Goal: Task Accomplishment & Management: Use online tool/utility

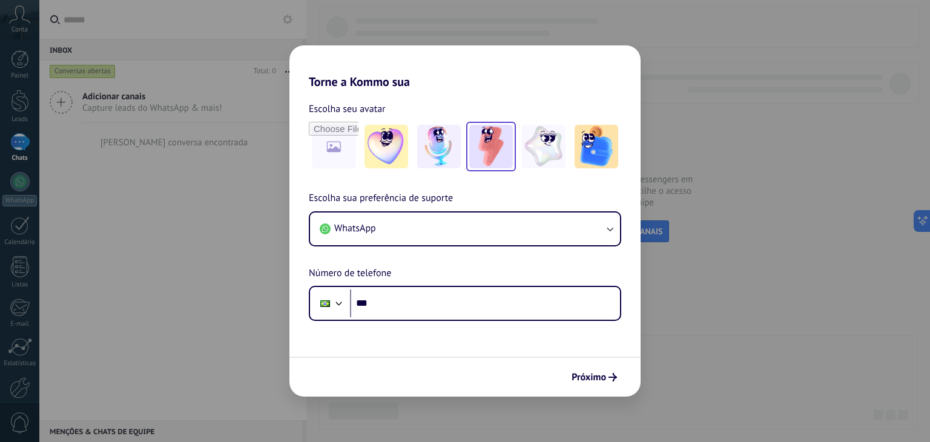
click at [492, 163] on img at bounding box center [491, 147] width 44 height 44
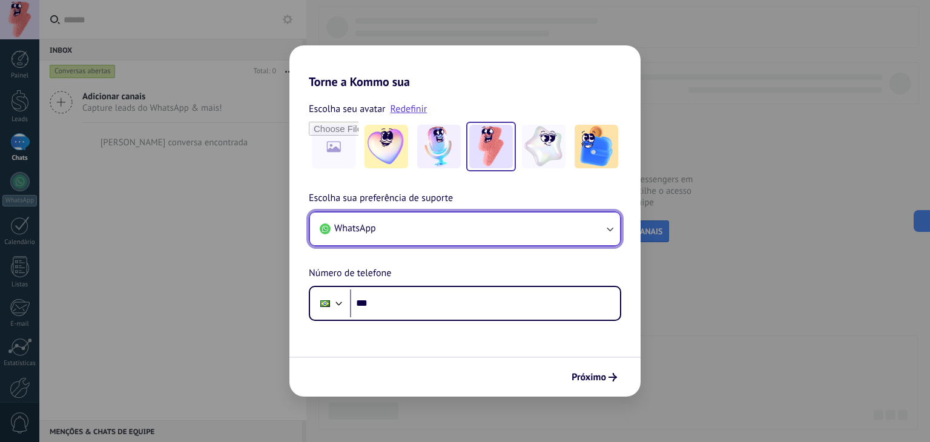
click at [393, 229] on button "WhatsApp" at bounding box center [465, 229] width 310 height 33
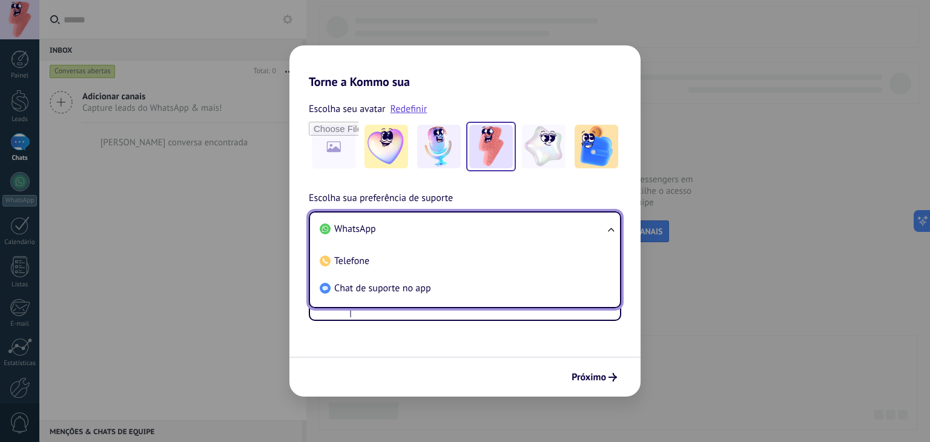
click at [393, 229] on li "WhatsApp" at bounding box center [462, 229] width 295 height 27
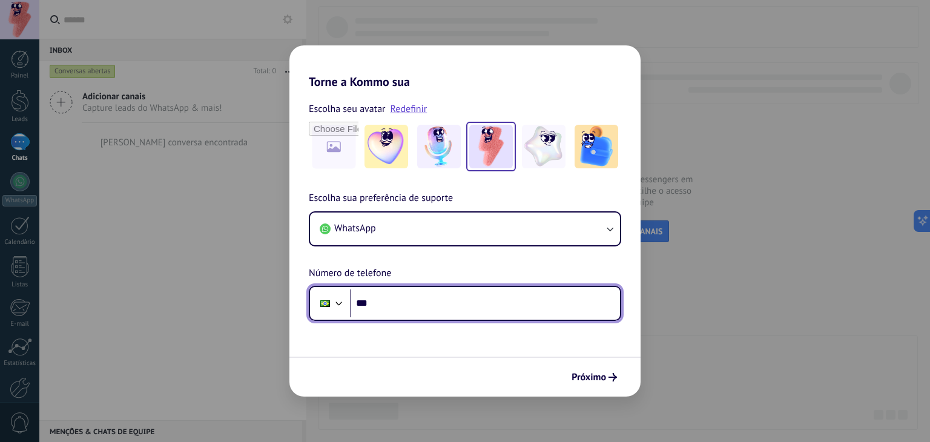
click at [418, 294] on input "***" at bounding box center [485, 303] width 270 height 28
type input "**********"
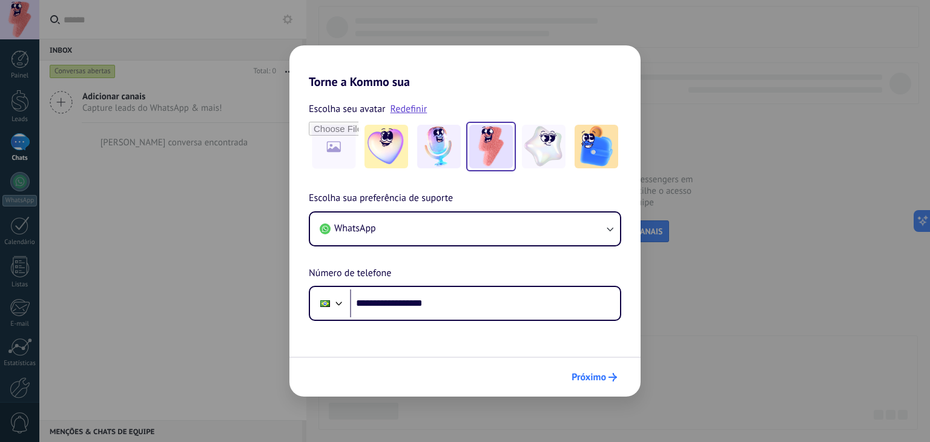
click at [572, 376] on span "Próximo" at bounding box center [589, 377] width 35 height 8
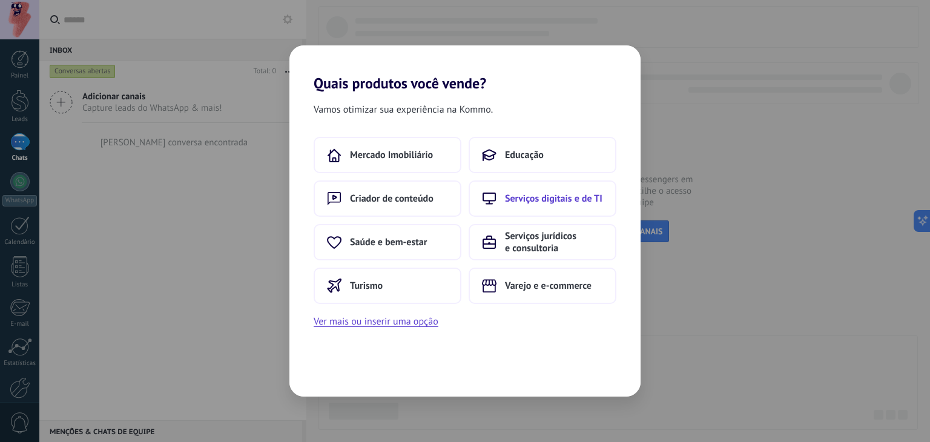
click at [593, 194] on span "Serviços digitais e de TI" at bounding box center [553, 199] width 97 height 12
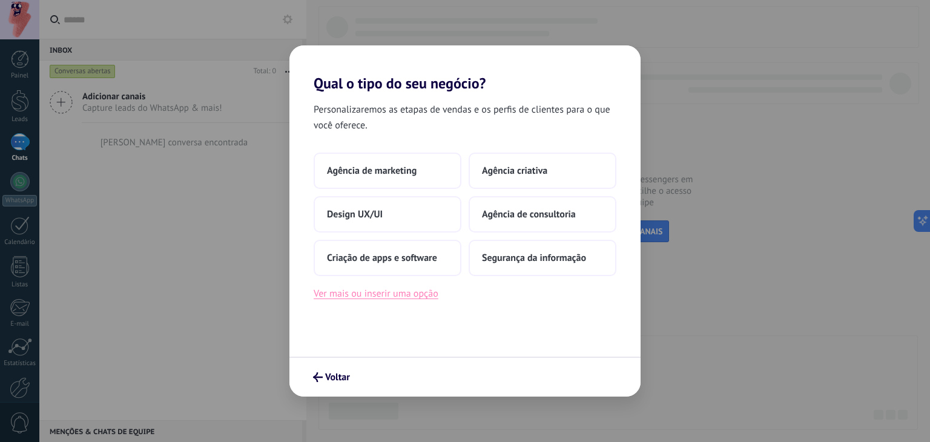
click at [395, 298] on button "Ver mais ou inserir uma opção" at bounding box center [376, 294] width 125 height 16
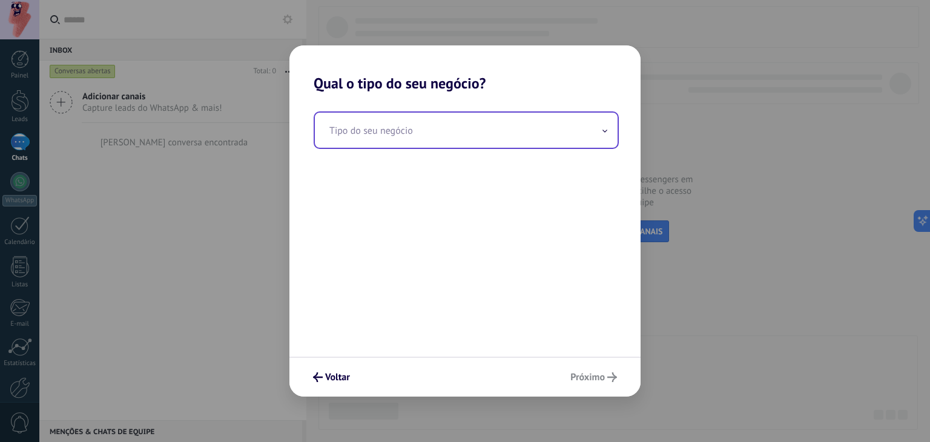
click at [398, 136] on input "text" at bounding box center [466, 130] width 303 height 35
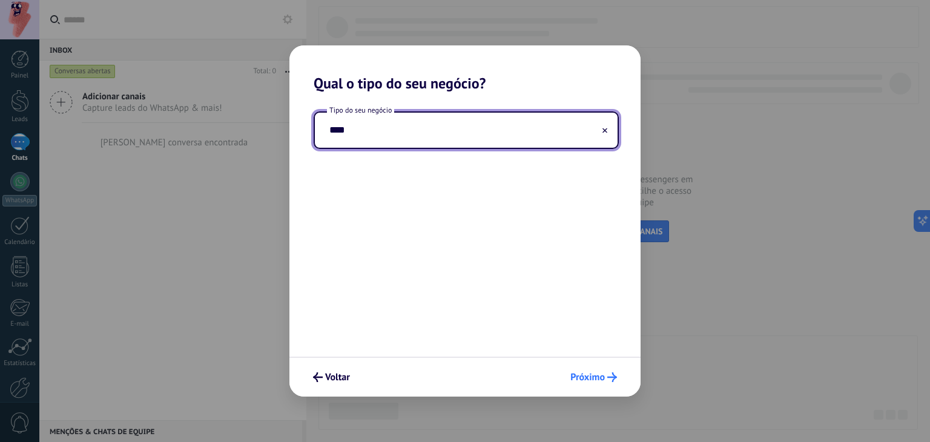
type input "****"
click at [587, 386] on button "Próximo" at bounding box center [594, 377] width 58 height 21
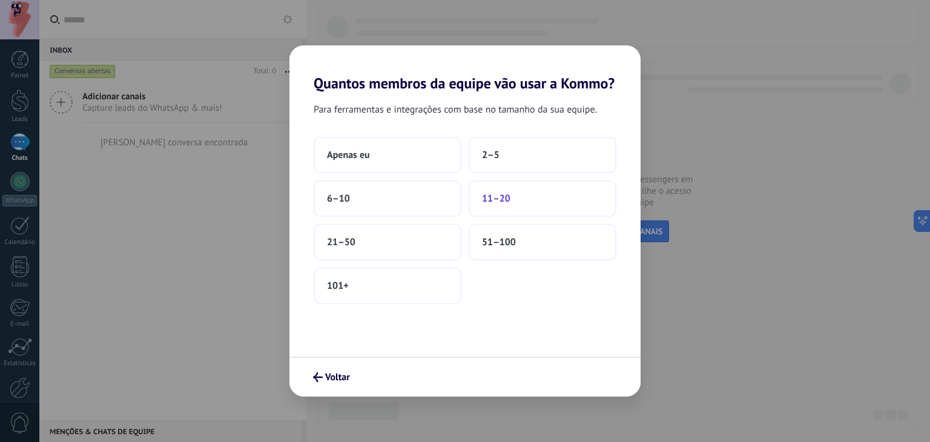
click at [555, 202] on button "11–20" at bounding box center [543, 198] width 148 height 36
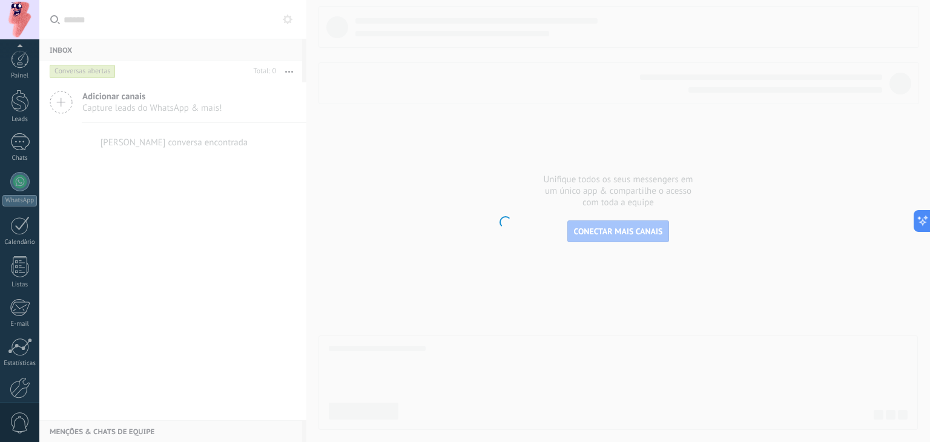
scroll to position [61, 0]
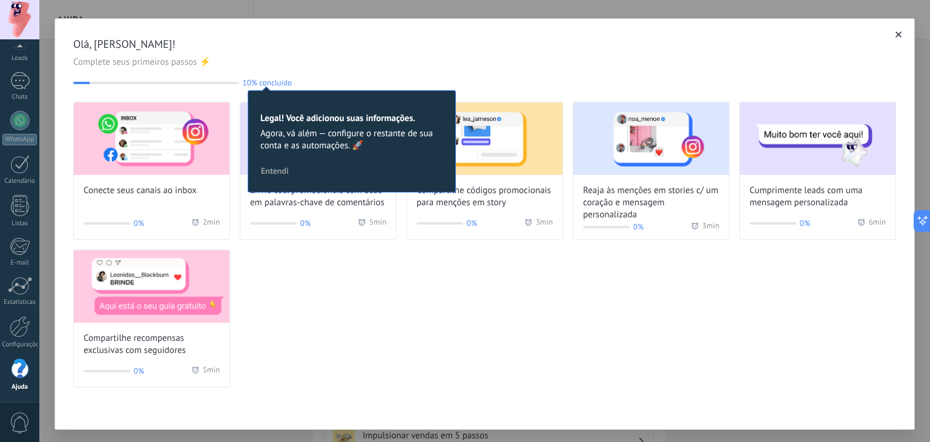
click at [560, 269] on div "Conecte seus canais ao inbox 0% 2 min Envie cód. promocionais com base em palav…" at bounding box center [484, 245] width 823 height 286
click at [432, 363] on div "Conecte seus canais ao inbox 0% 2 min Envie cód. promocionais com base em palav…" at bounding box center [484, 245] width 823 height 286
click at [485, 347] on div "Conecte seus canais ao inbox 0% 2 min Envie cód. promocionais com base em palav…" at bounding box center [484, 245] width 823 height 286
click at [272, 84] on span "10% concluído" at bounding box center [267, 82] width 49 height 9
click at [281, 165] on button "Entendi" at bounding box center [275, 171] width 39 height 18
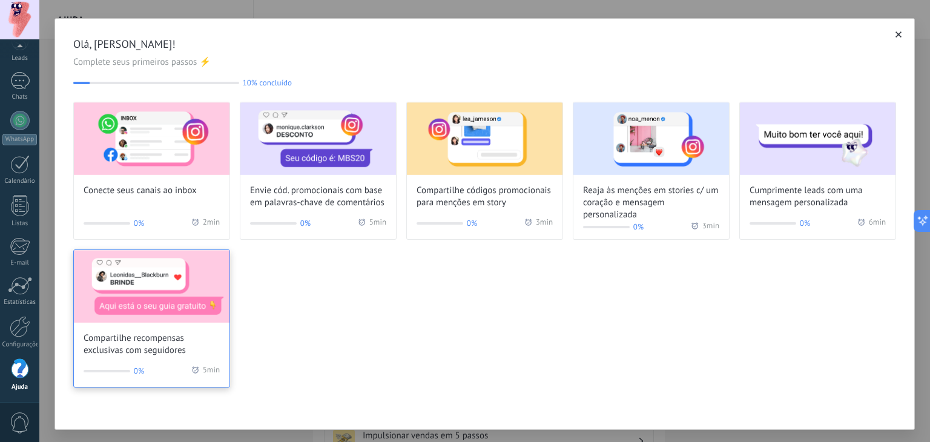
click at [179, 280] on img at bounding box center [152, 286] width 156 height 73
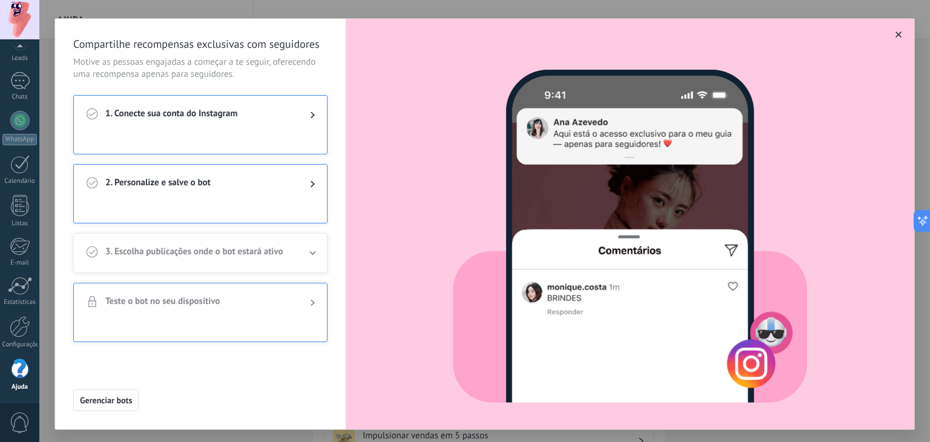
click at [298, 111] on div at bounding box center [303, 115] width 24 height 15
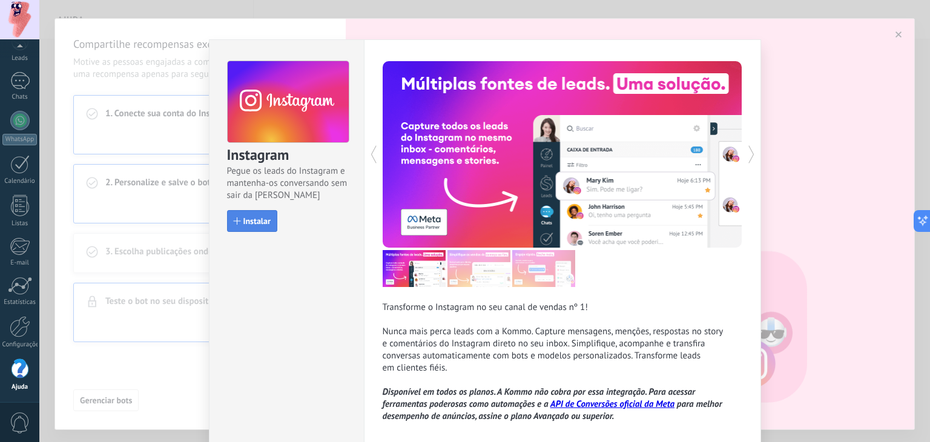
click at [243, 223] on span "Instalar" at bounding box center [256, 221] width 27 height 8
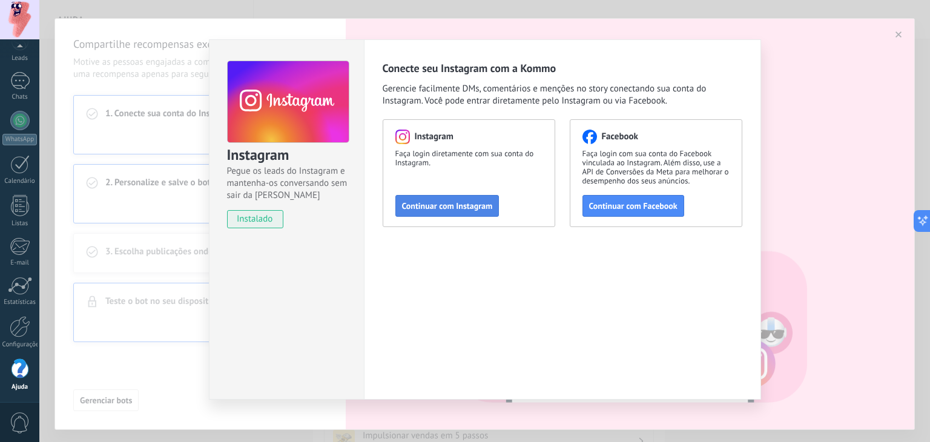
click at [429, 208] on span "Continuar com Instagram" at bounding box center [447, 206] width 91 height 8
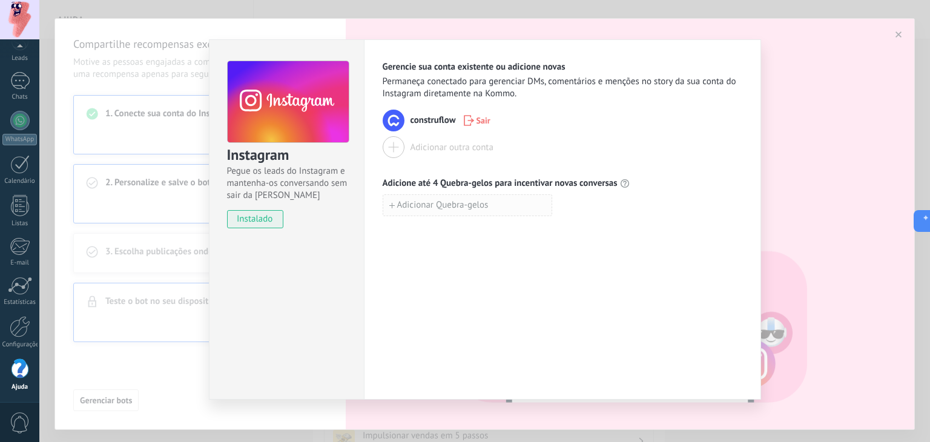
click at [524, 202] on button "Adicionar Quebra-gelos" at bounding box center [468, 205] width 170 height 22
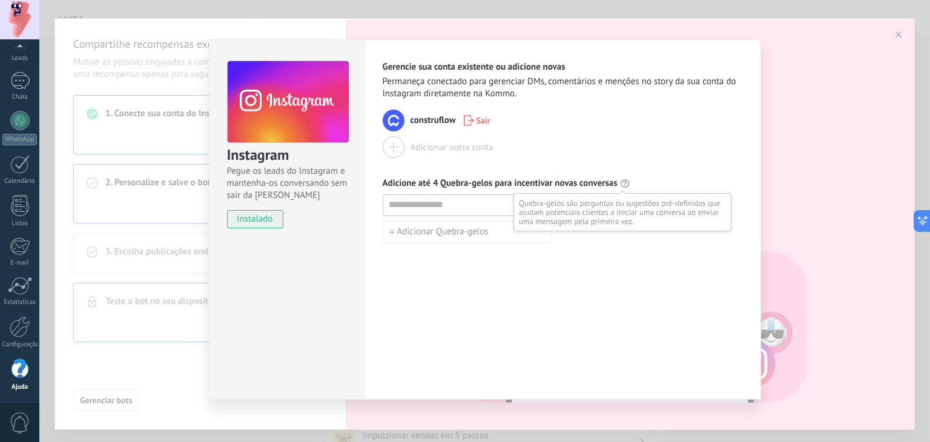
click at [620, 183] on icon at bounding box center [625, 184] width 10 height 10
click at [501, 206] on input at bounding box center [467, 204] width 168 height 19
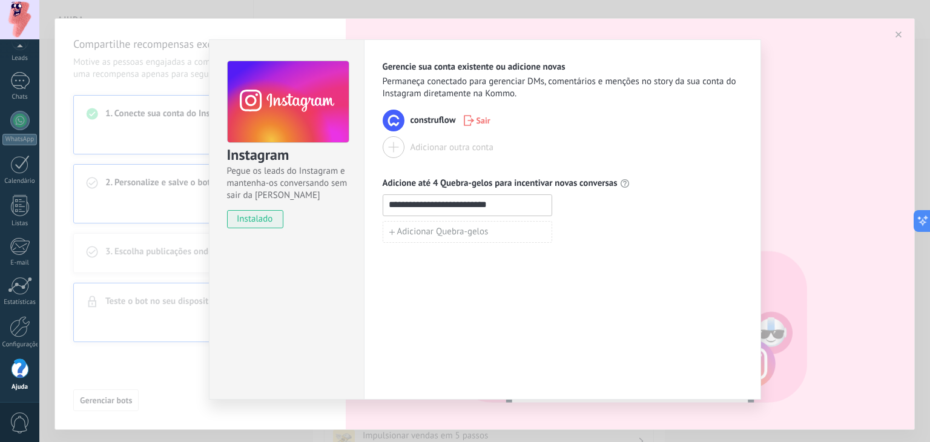
type input "**********"
click at [596, 267] on div "**********" at bounding box center [562, 219] width 397 height 360
click at [478, 231] on span "Adicionar Quebra-gelos" at bounding box center [442, 232] width 91 height 8
type input "**********"
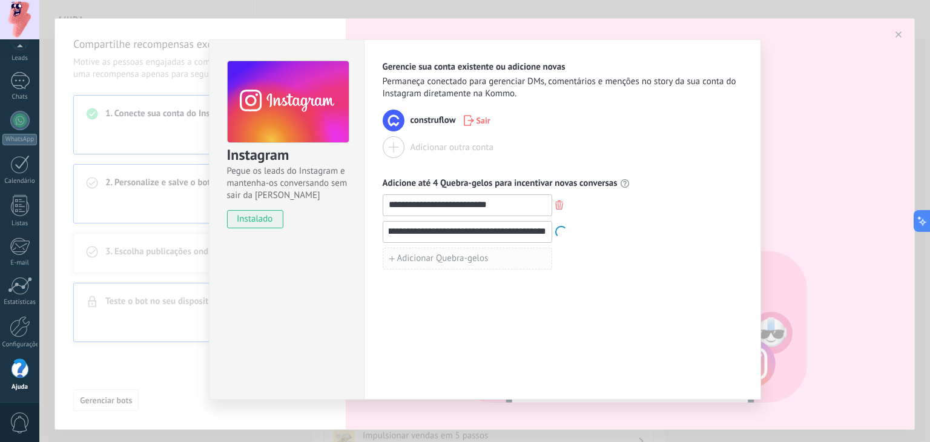
click at [437, 262] on span "Adicionar Quebra-gelos" at bounding box center [442, 258] width 91 height 8
click at [464, 264] on input at bounding box center [467, 257] width 168 height 19
type input "**********"
click at [480, 281] on span "Adicionar Quebra-gelos" at bounding box center [442, 285] width 91 height 8
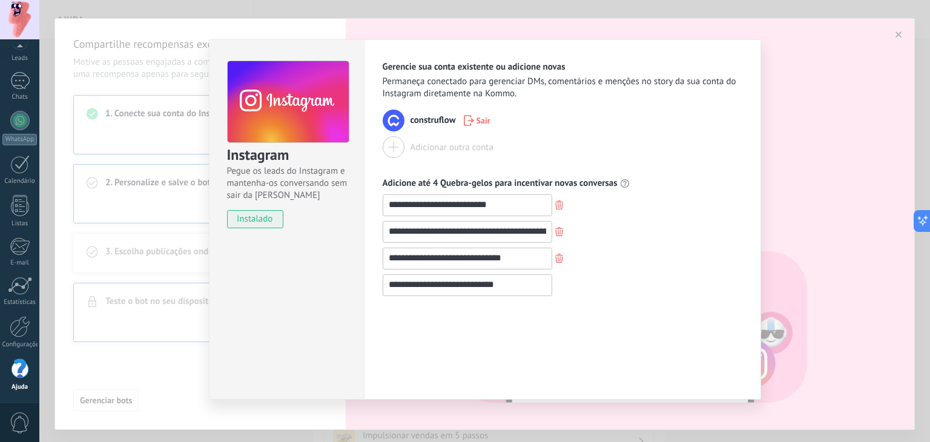
scroll to position [3, 0]
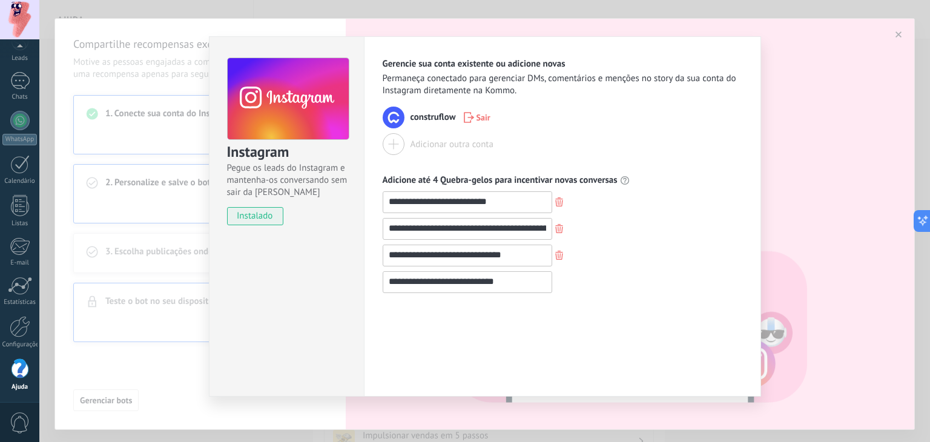
type input "**********"
click at [578, 312] on div "**********" at bounding box center [562, 216] width 397 height 360
click at [120, 191] on div "**********" at bounding box center [484, 221] width 891 height 442
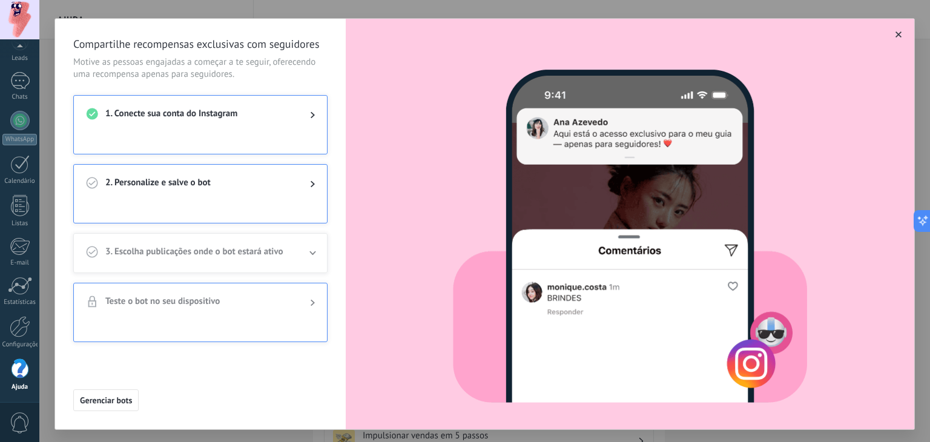
click at [242, 186] on span "2. Personalize e salve o bot" at bounding box center [197, 184] width 185 height 15
click at [293, 197] on div "2. Personalize e salve o bot" at bounding box center [200, 184] width 253 height 39
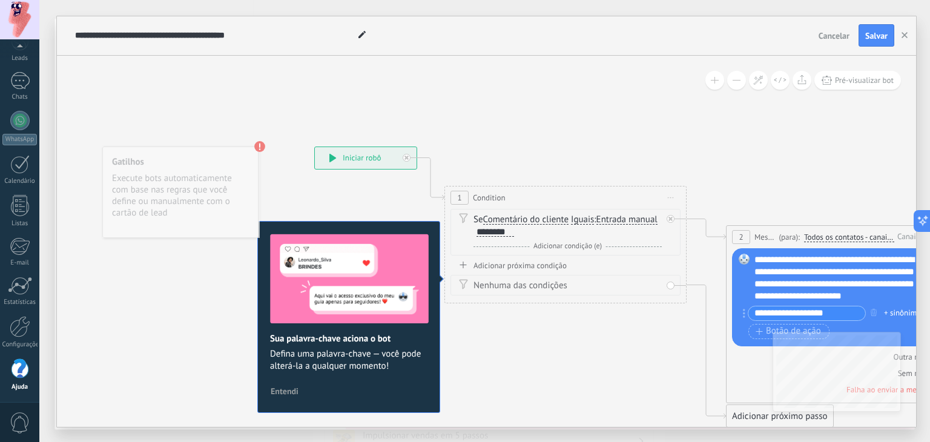
click at [178, 186] on div "Gatilhos Execute bots automaticamente com base nas regras que você define ou ma…" at bounding box center [180, 192] width 156 height 91
click at [282, 394] on span "Entendi" at bounding box center [285, 391] width 28 height 8
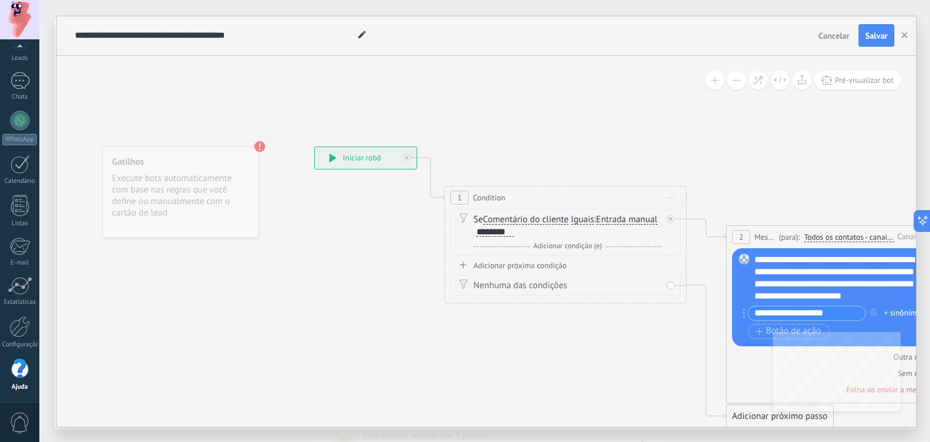
click at [167, 156] on div "Gatilhos Execute bots automaticamente com base nas regras que você define ou ma…" at bounding box center [180, 192] width 156 height 91
drag, startPoint x: 171, startPoint y: 170, endPoint x: 182, endPoint y: 175, distance: 11.4
click at [182, 175] on div "Gatilhos Execute bots automaticamente com base nas regras que você define ou ma…" at bounding box center [185, 192] width 156 height 91
click at [182, 175] on div "Gatilhos Execute bots automaticamente com base nas regras que você define ou ma…" at bounding box center [191, 192] width 156 height 91
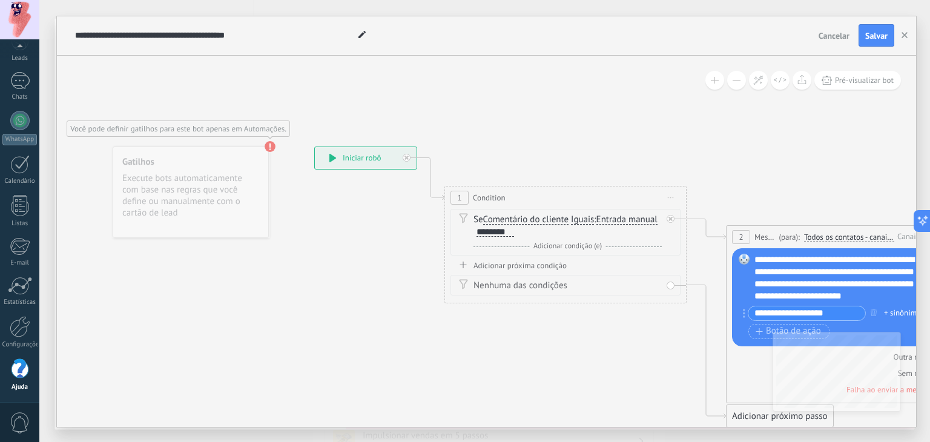
click at [269, 144] on use at bounding box center [270, 146] width 11 height 11
click at [208, 195] on div "Gatilhos Execute bots automaticamente com base nas regras que você define ou ma…" at bounding box center [191, 192] width 156 height 91
drag, startPoint x: 400, startPoint y: 434, endPoint x: 612, endPoint y: 440, distance: 212.6
click at [612, 440] on div "**********" at bounding box center [484, 221] width 891 height 442
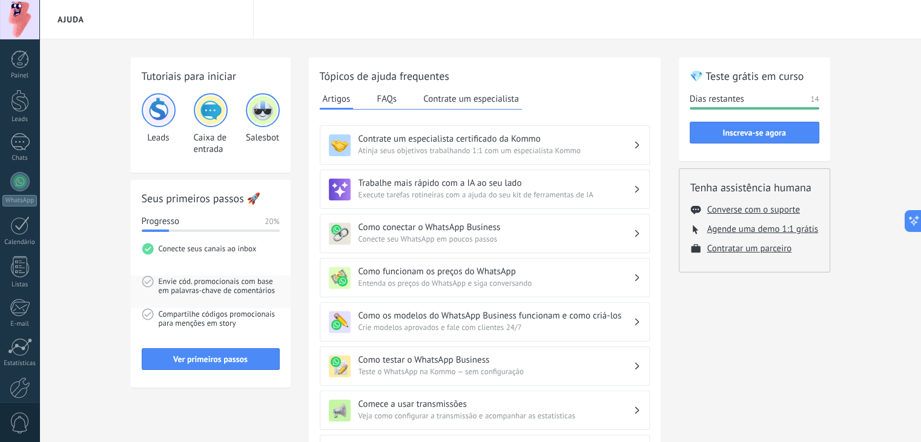
click at [206, 286] on span "Envie cód. promocionais com base em palavras-chave de comentários" at bounding box center [219, 291] width 121 height 33
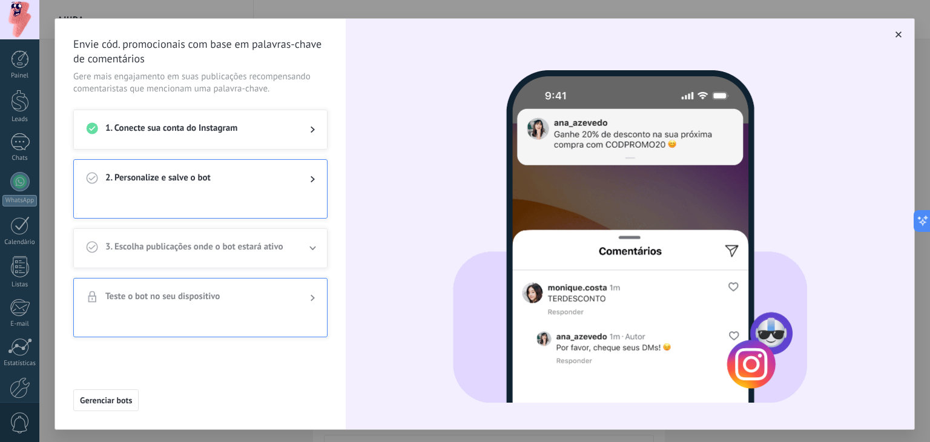
click at [311, 186] on div "2. Personalize e salve o bot" at bounding box center [200, 179] width 253 height 39
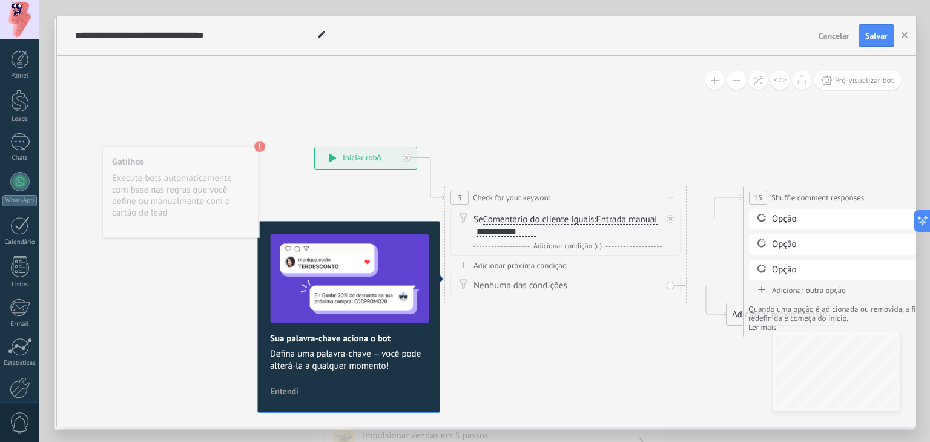
click at [284, 394] on span "Entendi" at bounding box center [285, 391] width 28 height 8
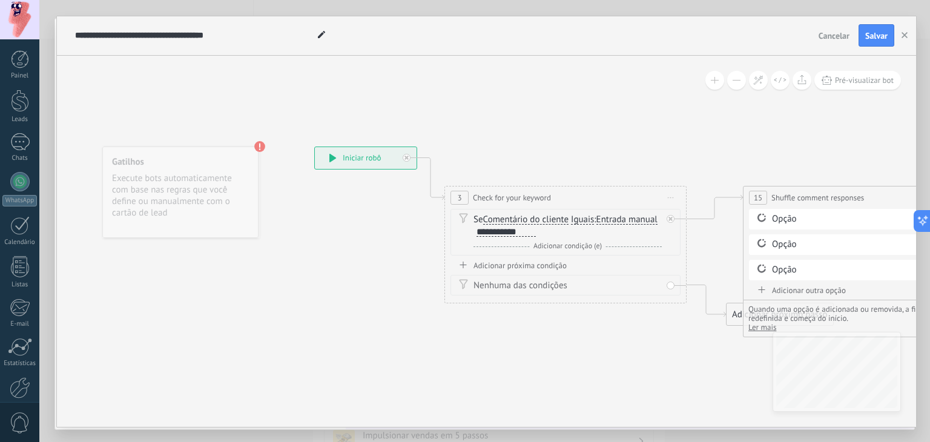
click at [564, 223] on span "Comentário do cliente" at bounding box center [525, 220] width 85 height 10
click at [564, 223] on button "Comentário do cliente" at bounding box center [552, 220] width 151 height 22
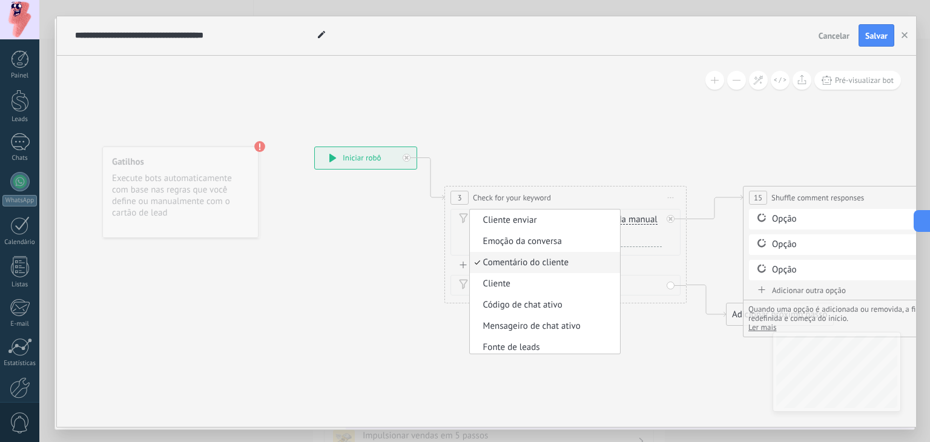
click at [564, 223] on span "Cliente enviar" at bounding box center [543, 220] width 147 height 12
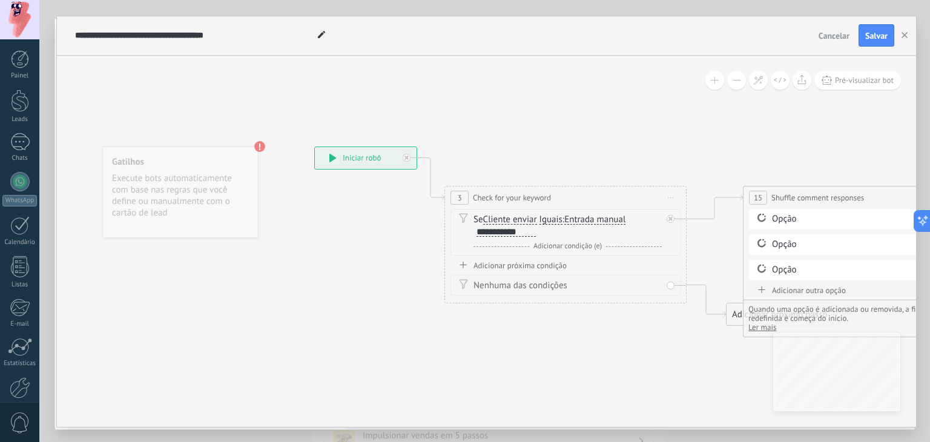
click at [562, 223] on span "Iguais" at bounding box center [550, 220] width 23 height 10
click at [564, 223] on button "Iguais" at bounding box center [608, 220] width 151 height 22
click at [576, 257] on span "Contém" at bounding box center [599, 263] width 147 height 12
click at [607, 215] on span "Entrada manual" at bounding box center [601, 220] width 61 height 10
click at [607, 215] on button "Entrada manual" at bounding box center [640, 220] width 151 height 22
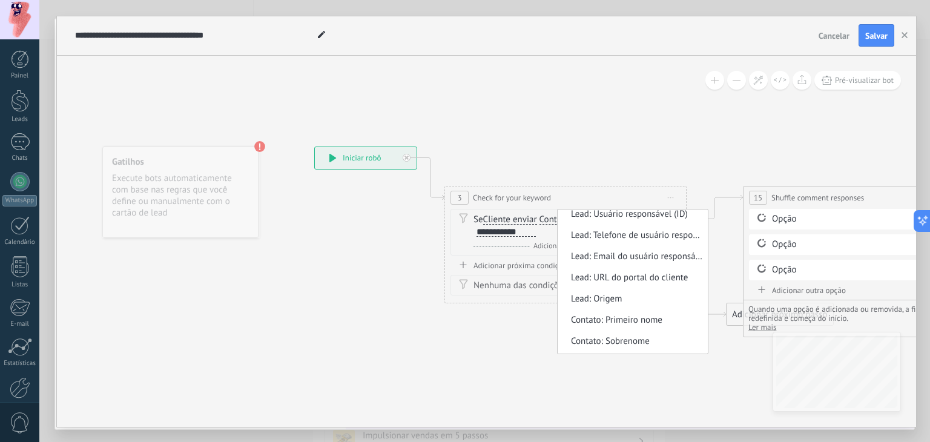
scroll to position [182, 0]
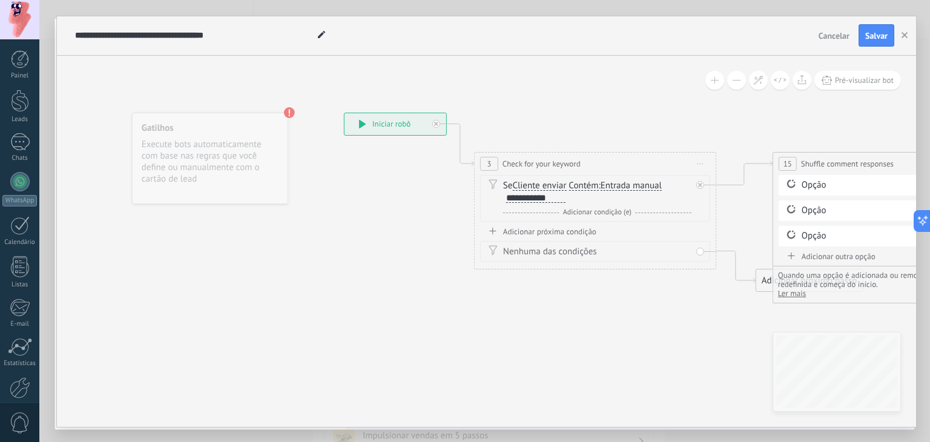
drag, startPoint x: 434, startPoint y: 371, endPoint x: 491, endPoint y: 371, distance: 57.5
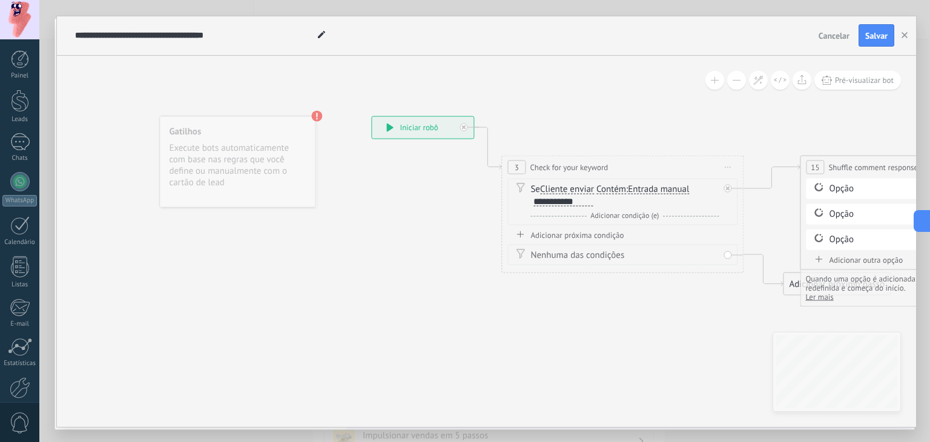
click at [229, 151] on div "Gatilhos Execute bots automaticamente com base nas regras que você define ou ma…" at bounding box center [237, 161] width 156 height 91
click at [231, 148] on div "Gatilhos Execute bots automaticamente com base nas regras que você define ou ma…" at bounding box center [237, 161] width 156 height 91
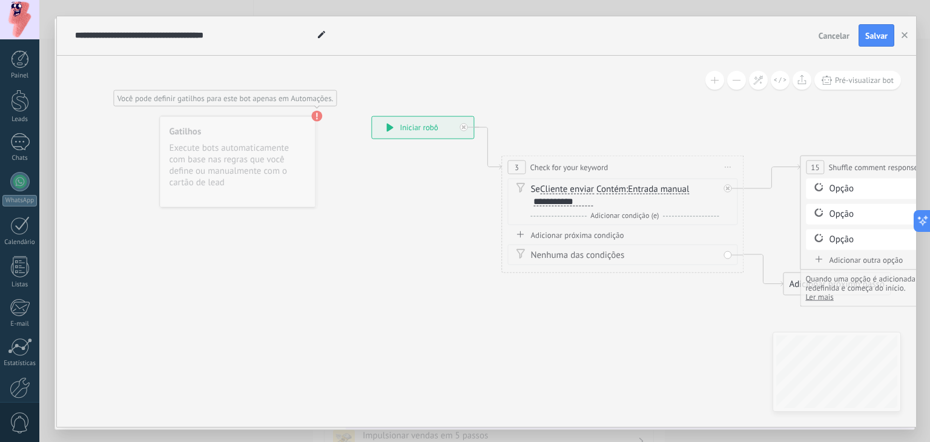
click at [313, 118] on use at bounding box center [317, 115] width 11 height 11
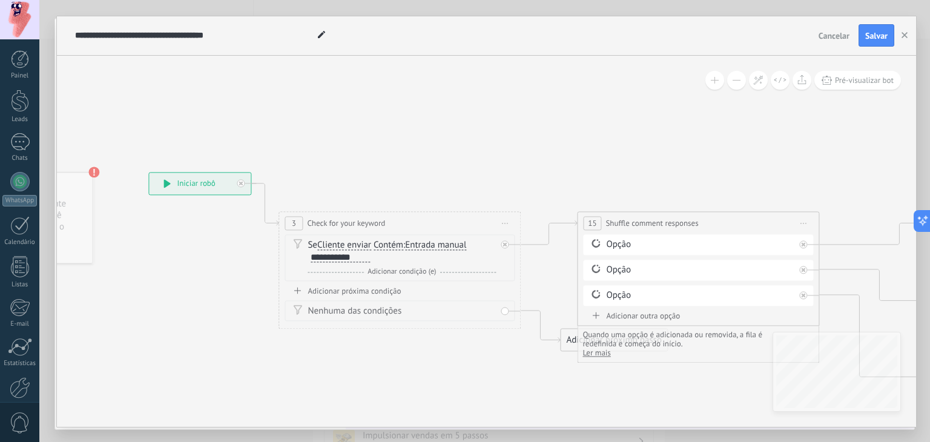
drag, startPoint x: 464, startPoint y: 286, endPoint x: 241, endPoint y: 343, distance: 229.8
click at [461, 255] on div "Se Cliente enviar Cliente enviar Emoção da conversa Comentário do cliente Clien…" at bounding box center [402, 252] width 188 height 24
click at [358, 252] on div "Se Cliente enviar Cliente enviar Emoção da conversa Comentário do cliente Clien…" at bounding box center [402, 252] width 188 height 24
click at [346, 246] on span "Cliente enviar" at bounding box center [344, 246] width 54 height 10
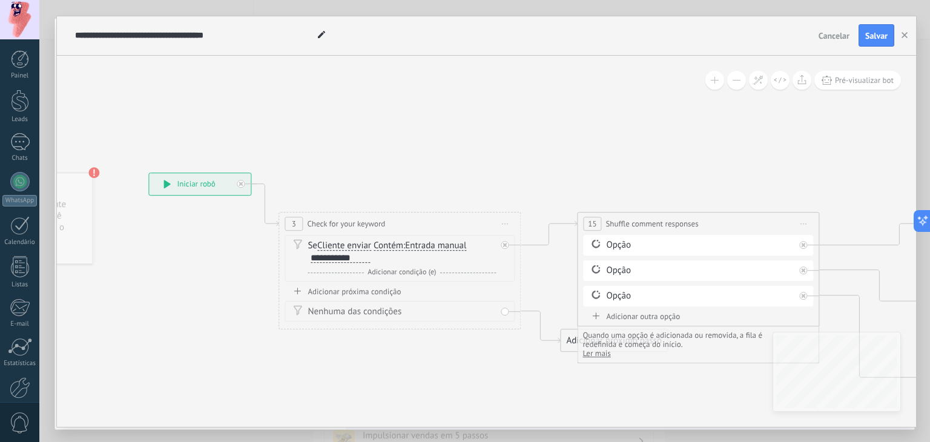
click at [346, 246] on button "Cliente enviar" at bounding box center [386, 246] width 151 height 22
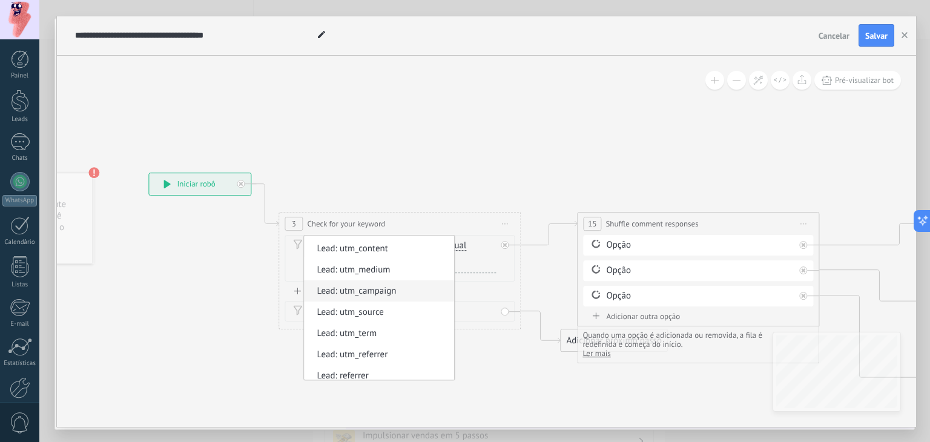
scroll to position [0, 0]
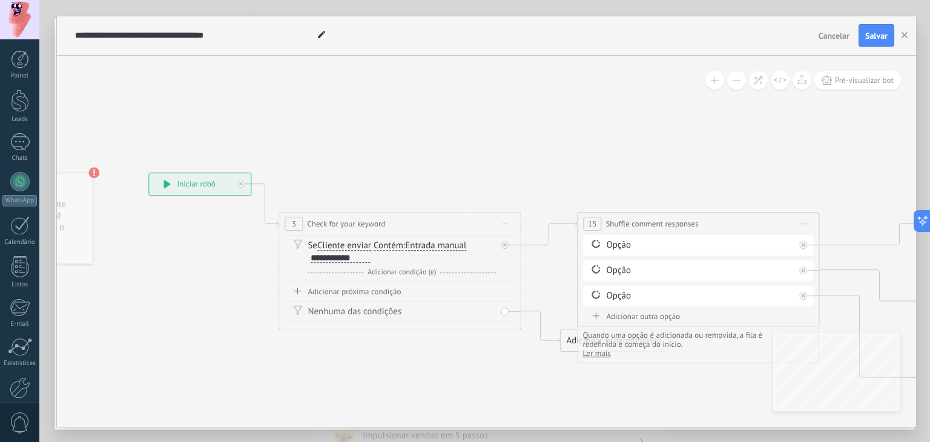
click at [396, 246] on span "Contém" at bounding box center [389, 246] width 30 height 10
click at [396, 246] on button "Contém" at bounding box center [443, 246] width 151 height 22
click at [448, 245] on span "Entrada manual" at bounding box center [435, 246] width 61 height 10
click at [448, 245] on button "Entrada manual" at bounding box center [474, 246] width 151 height 22
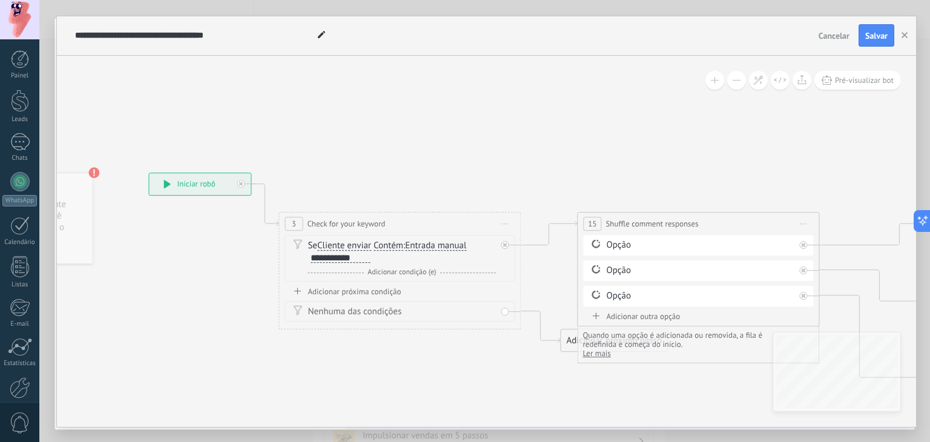
scroll to position [3, 0]
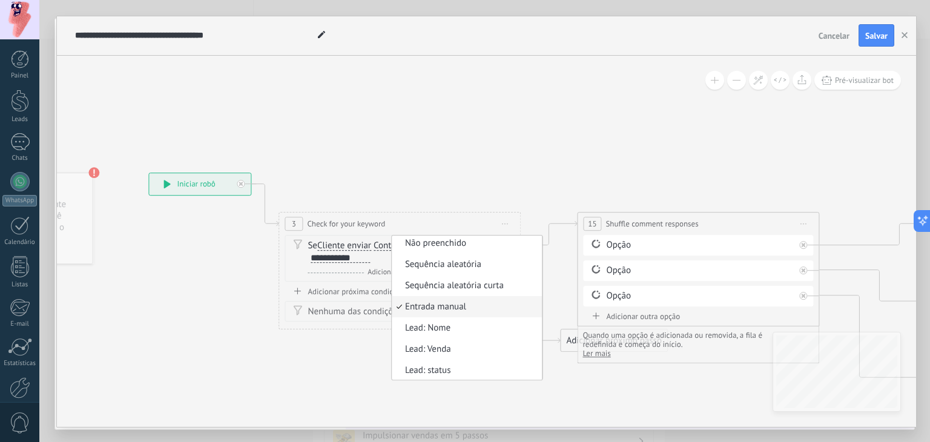
click at [458, 308] on span "Entrada manual" at bounding box center [465, 307] width 147 height 12
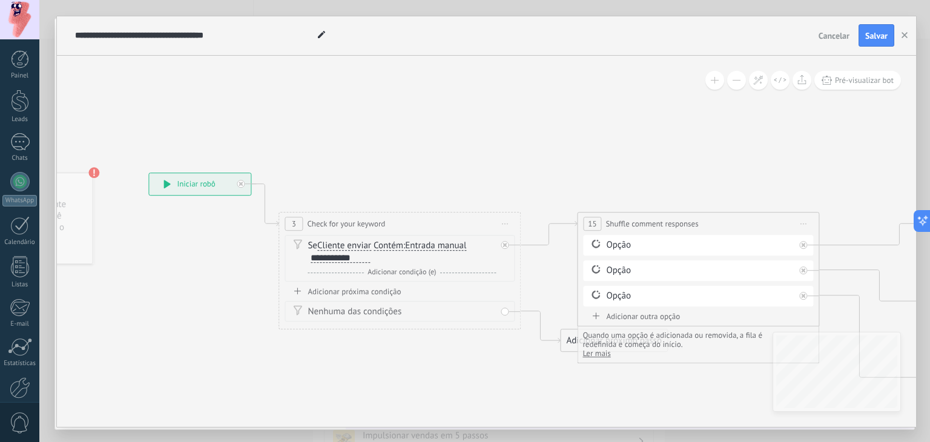
click at [392, 252] on div "Se Cliente enviar Cliente enviar Emoção da conversa Comentário do cliente Clien…" at bounding box center [402, 252] width 188 height 24
click at [380, 262] on div "Se Cliente enviar Cliente enviar Emoção da conversa Comentário do cliente Clien…" at bounding box center [402, 252] width 188 height 24
click at [371, 257] on div "Se Cliente enviar Cliente enviar Emoção da conversa Comentário do cliente Clien…" at bounding box center [402, 252] width 188 height 24
click at [353, 257] on div "**********" at bounding box center [340, 258] width 59 height 10
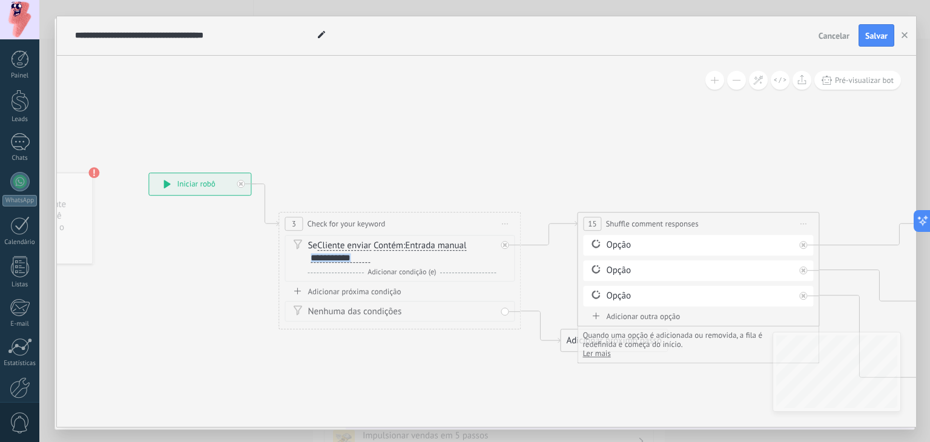
click at [354, 257] on div "**********" at bounding box center [340, 258] width 59 height 10
click at [298, 291] on icon at bounding box center [297, 291] width 7 height 7
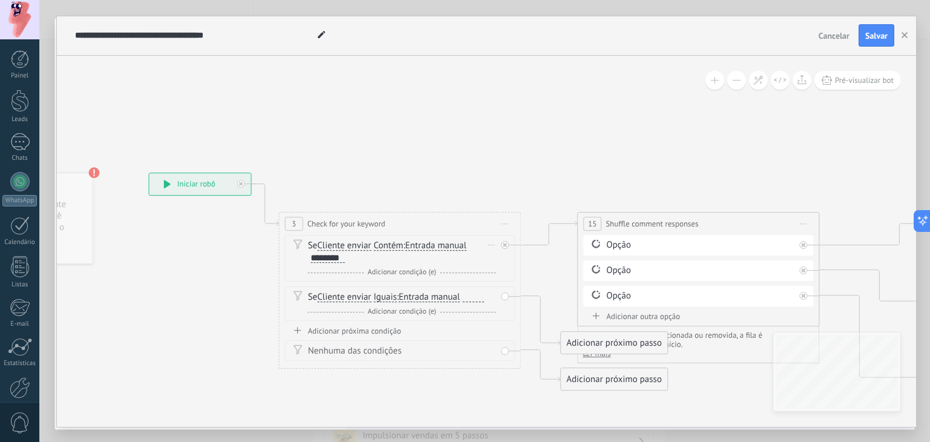
click at [361, 255] on div "Se Cliente enviar Cliente enviar Emoção da conversa Comentário do cliente Clien…" at bounding box center [402, 252] width 188 height 24
click at [352, 259] on div "Se Cliente enviar Cliente enviar Emoção da conversa Comentário do cliente Clien…" at bounding box center [402, 252] width 188 height 24
click at [346, 256] on div "Se Cliente enviar Cliente enviar Emoção da conversa Comentário do cliente Clien…" at bounding box center [402, 252] width 188 height 24
click at [342, 255] on div "********" at bounding box center [328, 258] width 34 height 10
click at [342, 257] on div "********" at bounding box center [328, 258] width 34 height 10
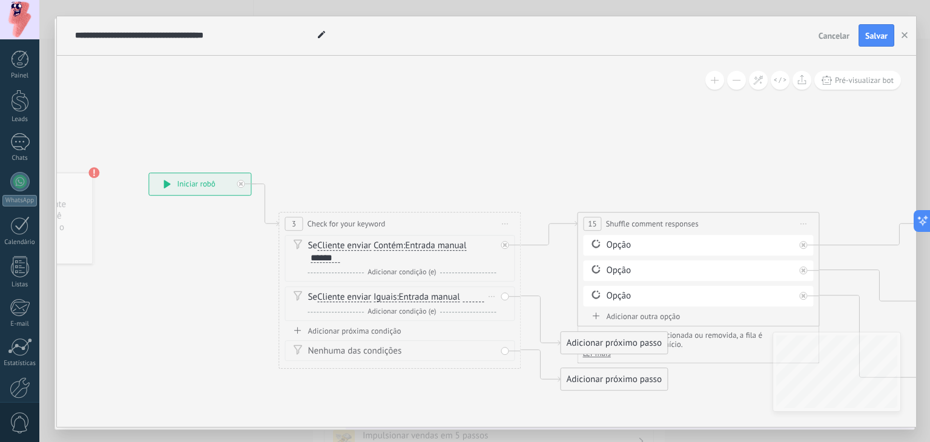
click at [507, 297] on div "Se Cliente enviar Cliente enviar Emoção da conversa Comentário do cliente Clien…" at bounding box center [400, 303] width 230 height 35
click at [505, 297] on div "Se Cliente enviar Cliente enviar Emoção da conversa Comentário do cliente Clien…" at bounding box center [400, 303] width 230 height 35
click at [302, 292] on span at bounding box center [297, 296] width 21 height 10
click at [402, 306] on div "E Adicionar condição (e)" at bounding box center [402, 312] width 188 height 12
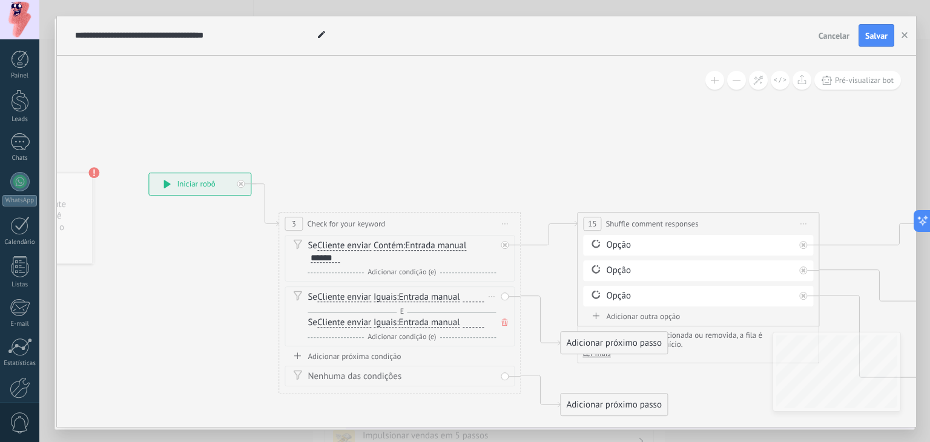
click at [498, 322] on div "Se Cliente enviar Cliente enviar Emoção da conversa Comentário do cliente Clien…" at bounding box center [400, 316] width 230 height 60
click at [506, 320] on icon at bounding box center [504, 321] width 6 height 7
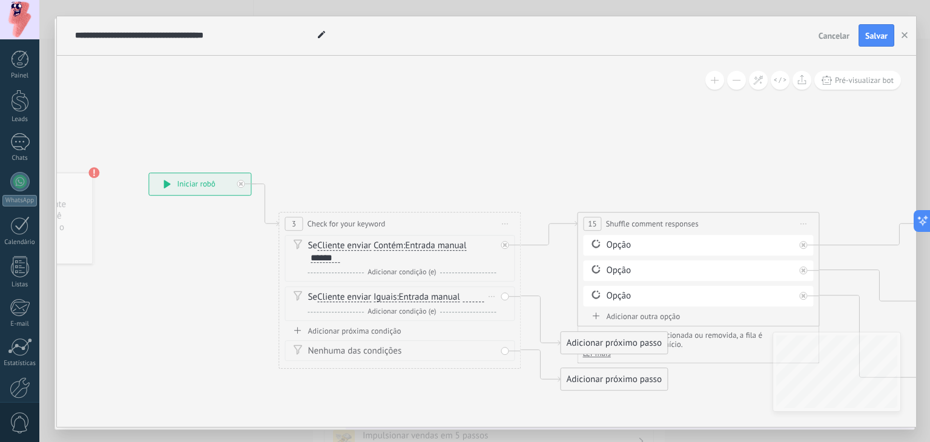
click at [485, 306] on div "E Adicionar condição (e)" at bounding box center [402, 312] width 188 height 12
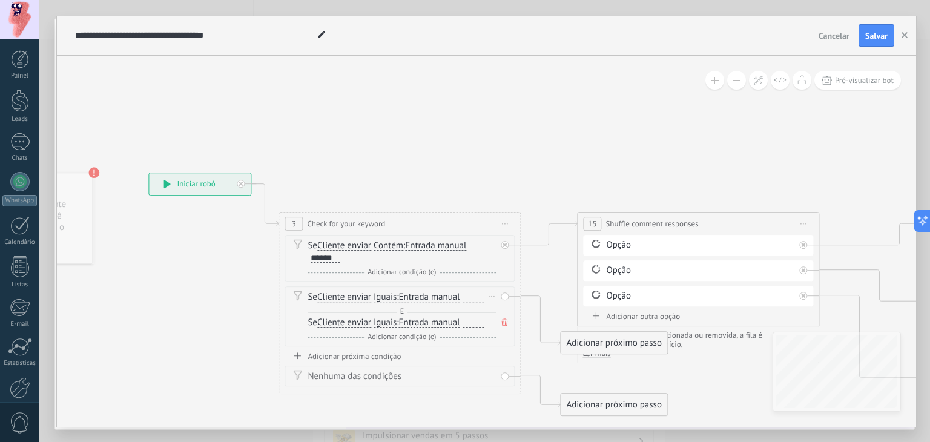
click at [503, 320] on icon at bounding box center [504, 321] width 6 height 7
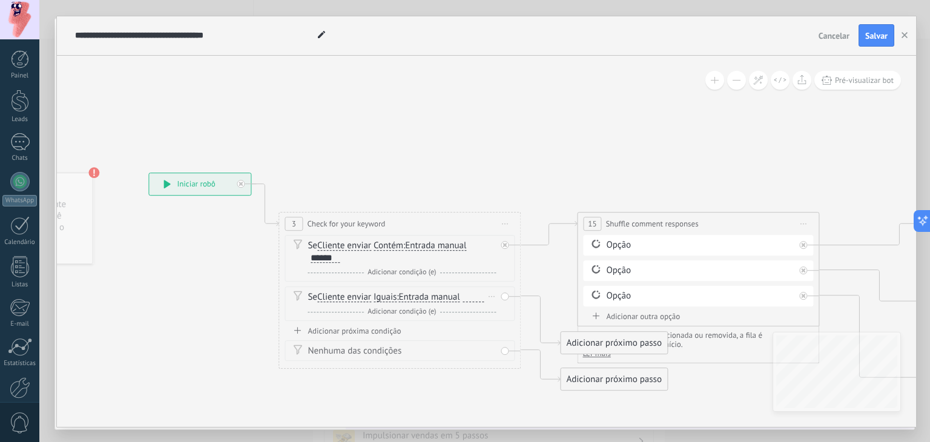
click at [496, 288] on div "Excluir" at bounding box center [491, 297] width 13 height 18
click at [507, 313] on div "Excluir" at bounding box center [512, 313] width 56 height 21
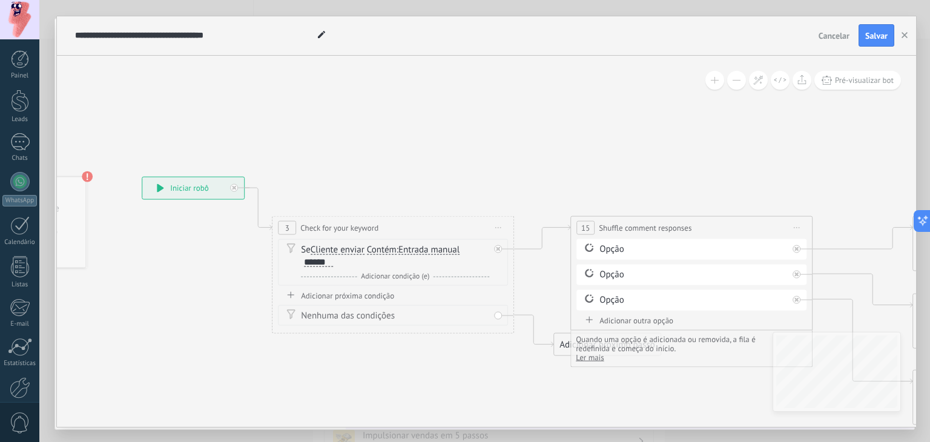
drag, startPoint x: 489, startPoint y: 348, endPoint x: 446, endPoint y: 354, distance: 44.0
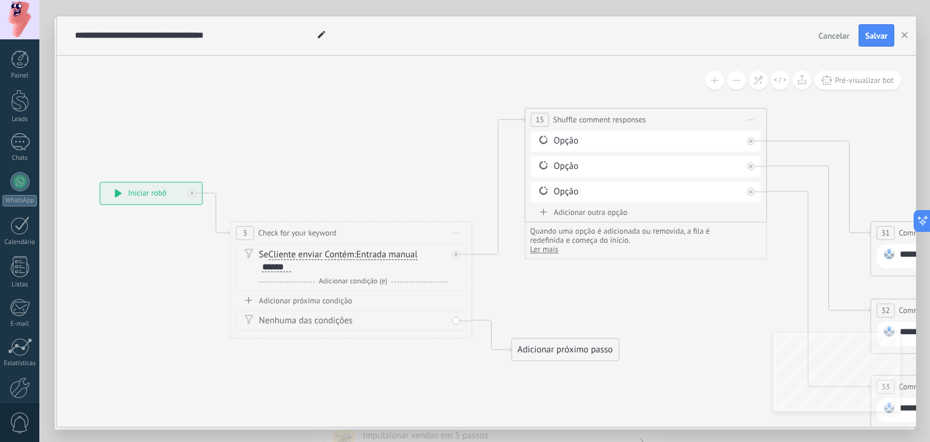
drag, startPoint x: 593, startPoint y: 226, endPoint x: 588, endPoint y: 117, distance: 108.5
click at [588, 117] on div "**********" at bounding box center [646, 119] width 241 height 22
click at [613, 355] on div "Adicionar próximo passo" at bounding box center [565, 350] width 107 height 20
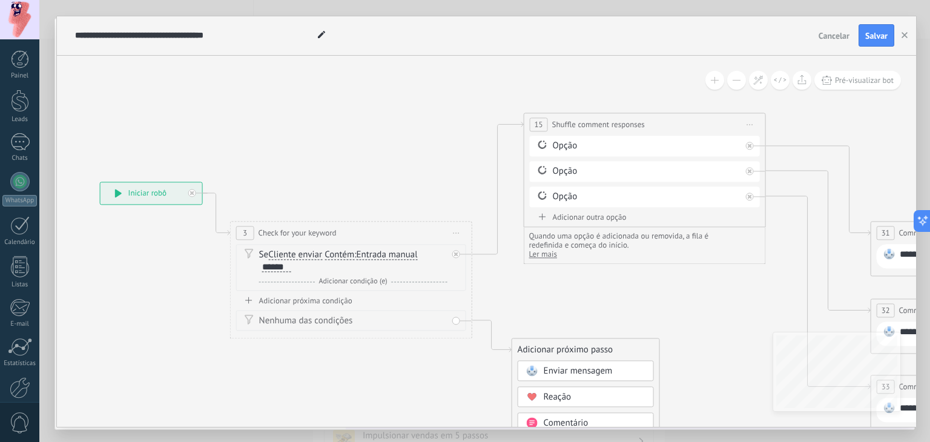
click at [424, 320] on div "Nenhuma das condições" at bounding box center [353, 321] width 188 height 12
click at [442, 315] on div "Nenhuma das condições" at bounding box center [353, 321] width 188 height 12
click at [450, 310] on div "Nenhuma das condições" at bounding box center [351, 320] width 230 height 21
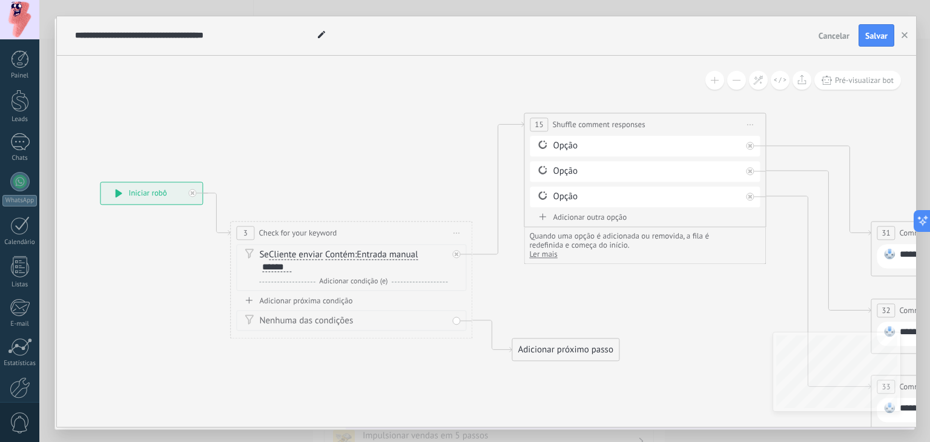
click at [455, 312] on div "Nenhuma das condições" at bounding box center [351, 320] width 230 height 21
click at [457, 317] on div "Nenhuma das condições" at bounding box center [351, 320] width 230 height 21
click at [466, 314] on div "Nenhuma das condições" at bounding box center [351, 320] width 230 height 21
click at [448, 315] on div "Nenhuma das condições" at bounding box center [351, 320] width 230 height 21
click at [383, 316] on div "Nenhuma das condições" at bounding box center [353, 321] width 188 height 12
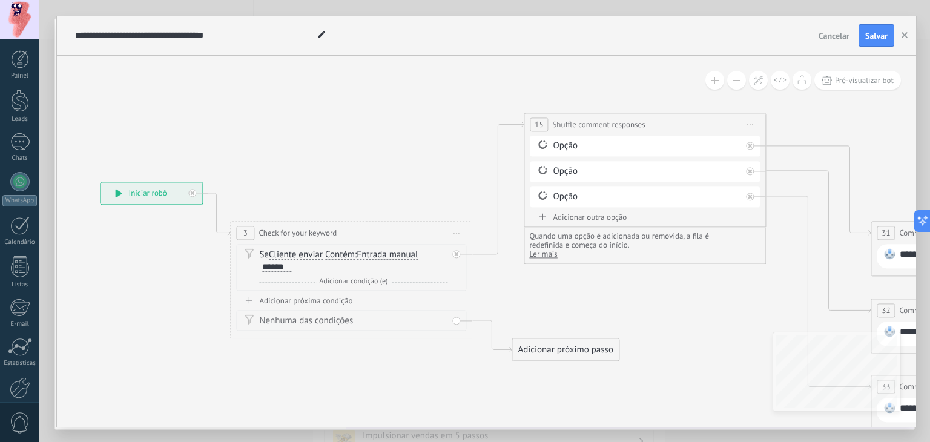
click at [380, 317] on div "Nenhuma das condições" at bounding box center [353, 321] width 188 height 12
click at [313, 318] on div "Nenhuma das condições" at bounding box center [353, 321] width 188 height 12
click at [301, 315] on div "Nenhuma das condições" at bounding box center [353, 321] width 188 height 12
click at [302, 262] on div "Se Cliente enviar Cliente enviar Emoção da conversa Comentário do cliente Clien…" at bounding box center [353, 261] width 188 height 24
click at [305, 267] on div "Se Cliente enviar Cliente enviar Emoção da conversa Comentário do cliente Clien…" at bounding box center [353, 261] width 188 height 24
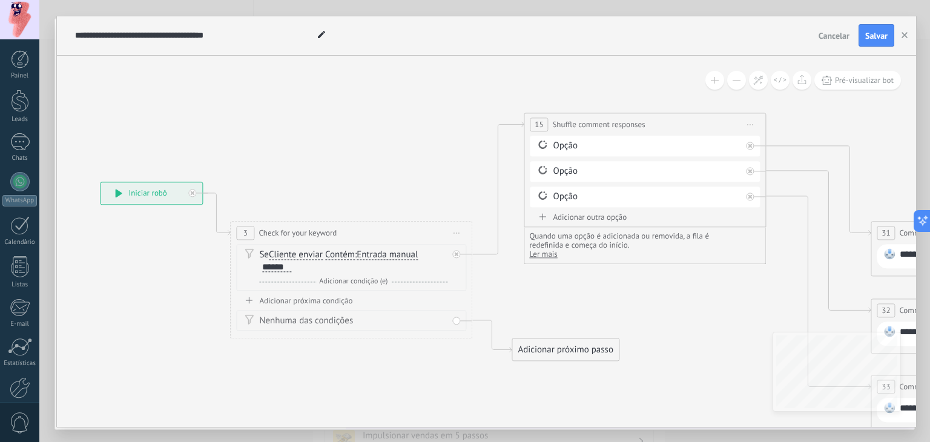
click at [305, 267] on div "Se Cliente enviar Cliente enviar Emoção da conversa Comentário do cliente Clien…" at bounding box center [353, 261] width 188 height 24
click at [287, 265] on div "******" at bounding box center [276, 267] width 29 height 10
click at [398, 256] on span "Entrada manual" at bounding box center [387, 255] width 61 height 10
click at [398, 256] on button "Entrada manual" at bounding box center [426, 255] width 151 height 22
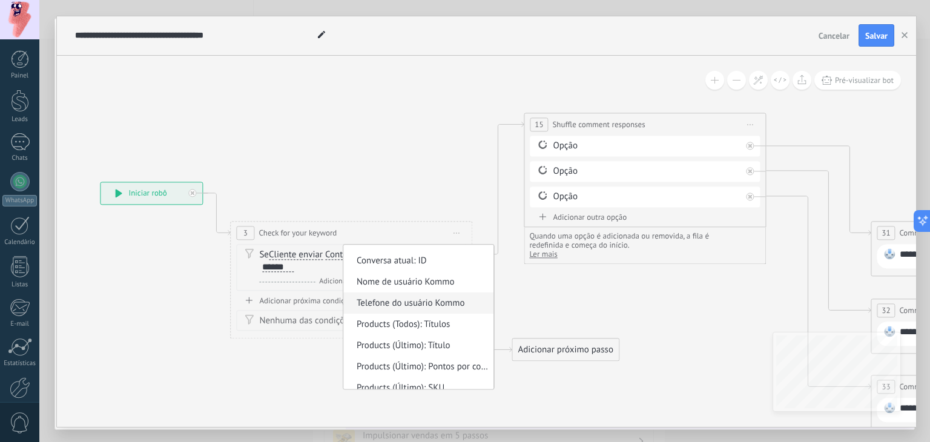
scroll to position [576, 0]
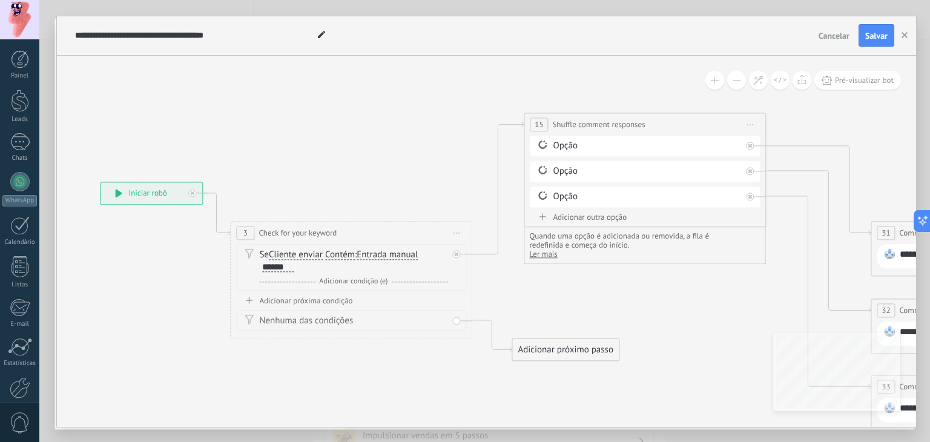
click at [316, 272] on div "Se Cliente enviar Cliente enviar Emoção da conversa Comentário do cliente Clien…" at bounding box center [353, 268] width 188 height 39
click at [303, 266] on div "Se Cliente enviar Cliente enviar Emoção da conversa Comentário do cliente Clien…" at bounding box center [353, 261] width 188 height 24
click at [297, 266] on div "Se Cliente enviar Cliente enviar Emoção da conversa Comentário do cliente Clien…" at bounding box center [353, 261] width 188 height 24
click at [283, 269] on div "******" at bounding box center [277, 267] width 31 height 10
click at [286, 271] on div "******" at bounding box center [277, 267] width 31 height 10
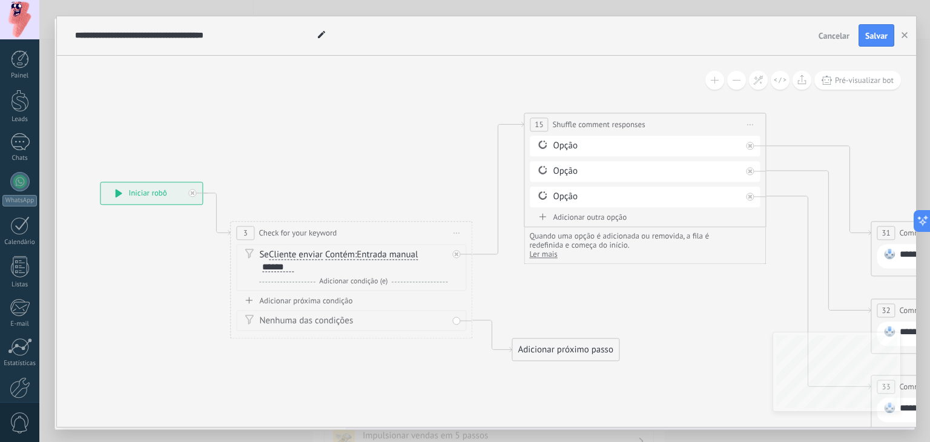
click at [289, 268] on div "******" at bounding box center [277, 267] width 31 height 10
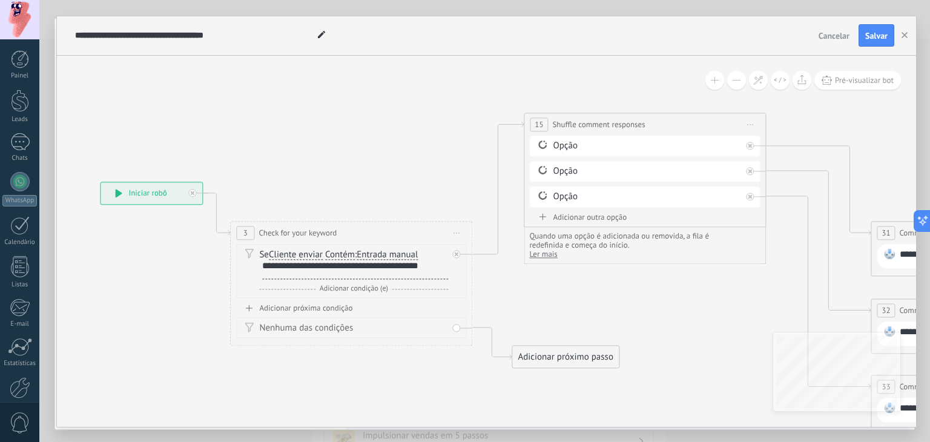
scroll to position [1, 0]
click at [656, 147] on div "Opção" at bounding box center [647, 146] width 188 height 12
click at [681, 141] on div "Opção" at bounding box center [647, 146] width 188 height 12
click at [726, 143] on div "Opção" at bounding box center [647, 146] width 188 height 12
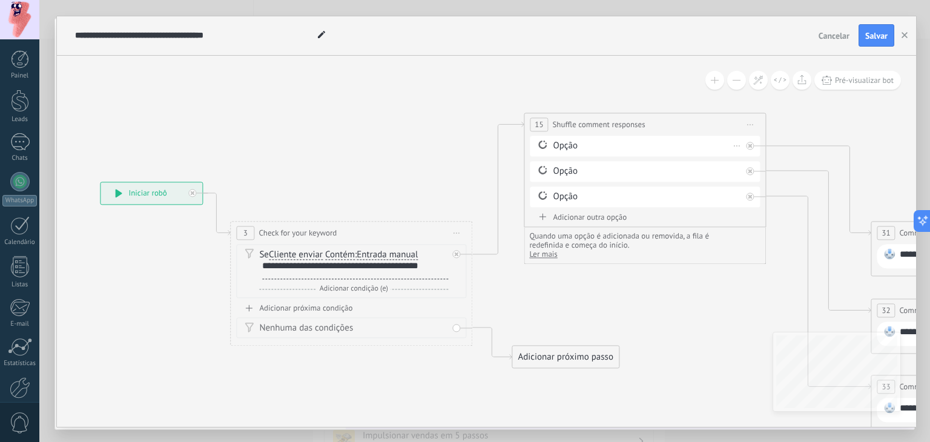
click at [726, 143] on div "Opção" at bounding box center [647, 146] width 188 height 12
click at [665, 146] on div "Opção" at bounding box center [647, 146] width 188 height 12
click at [569, 144] on div "Opção" at bounding box center [647, 146] width 188 height 12
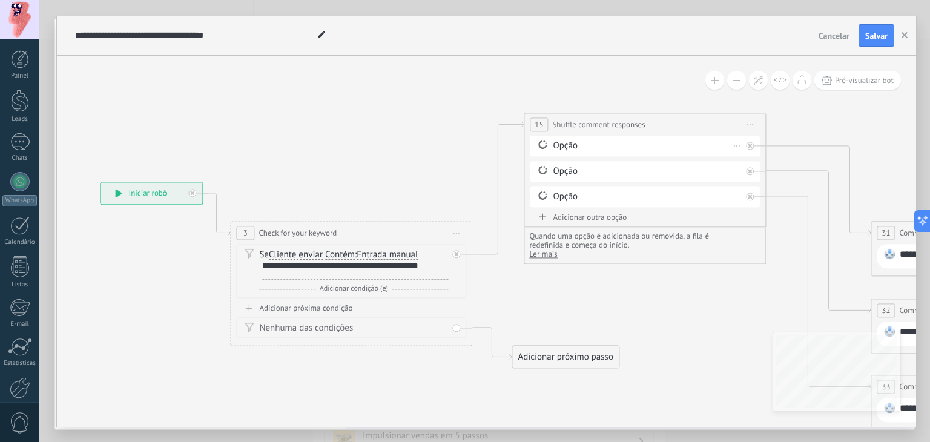
click at [568, 144] on div "Opção" at bounding box center [647, 146] width 188 height 12
click at [542, 145] on icon at bounding box center [542, 145] width 11 height 12
click at [540, 139] on icon at bounding box center [542, 145] width 11 height 12
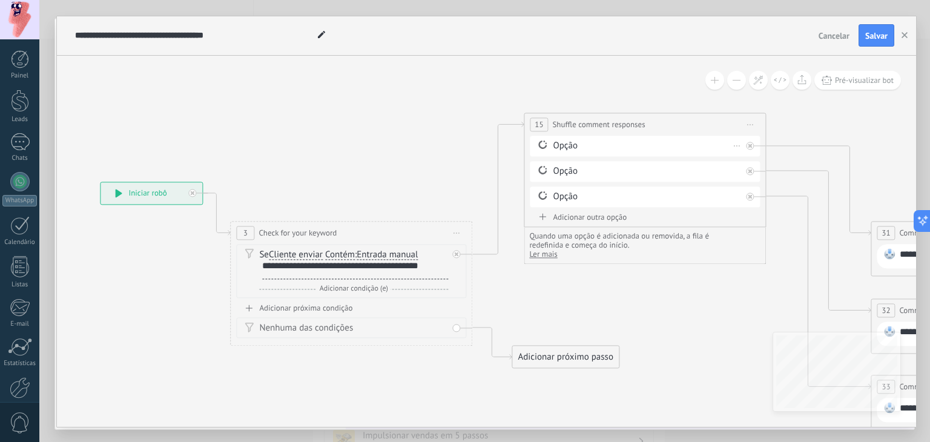
click at [552, 136] on div "Opção Excluir" at bounding box center [645, 146] width 230 height 21
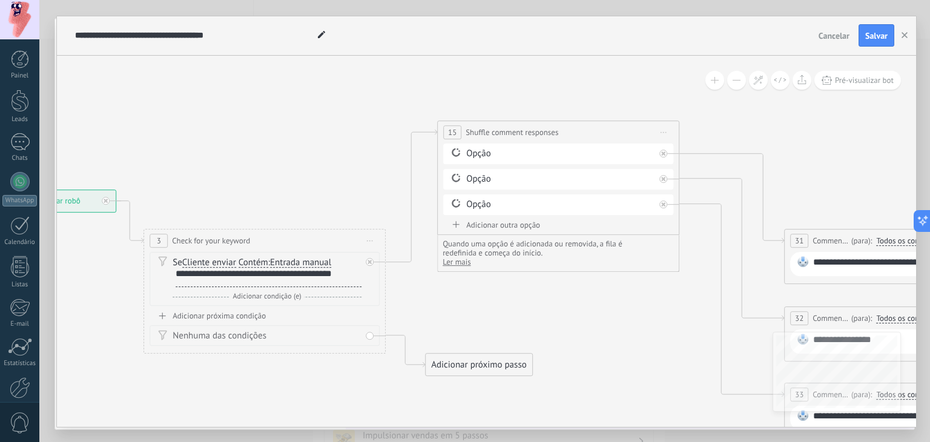
drag, startPoint x: 596, startPoint y: 306, endPoint x: 510, endPoint y: 314, distance: 86.9
click at [510, 314] on icon at bounding box center [910, 278] width 2399 height 923
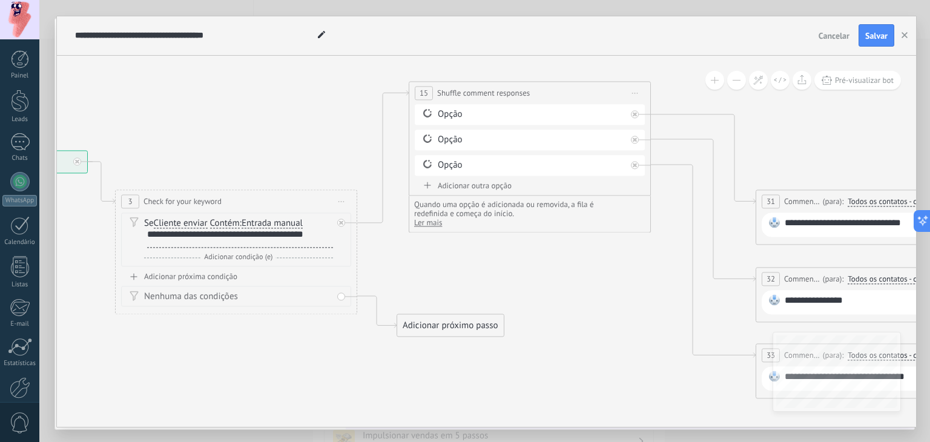
drag, startPoint x: 507, startPoint y: 314, endPoint x: 475, endPoint y: 270, distance: 54.5
click at [475, 270] on icon at bounding box center [881, 239] width 2399 height 923
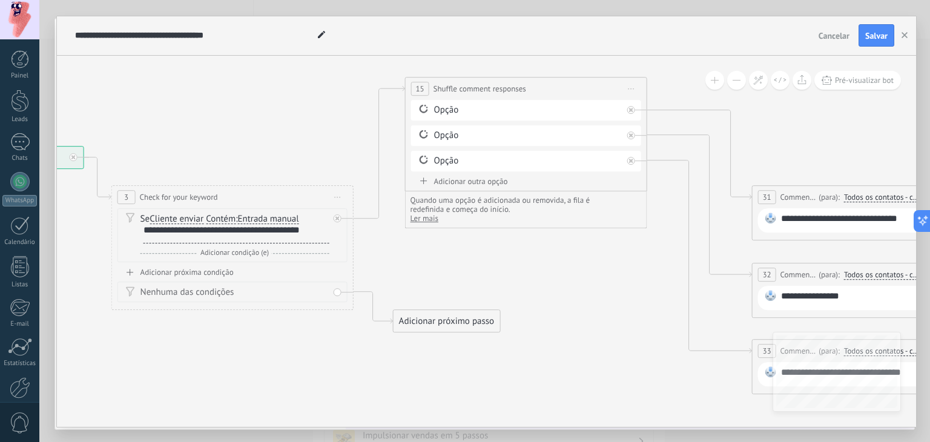
click at [417, 82] on div "15" at bounding box center [420, 89] width 18 height 14
click at [461, 79] on div "**********" at bounding box center [526, 89] width 241 height 22
drag, startPoint x: 463, startPoint y: 80, endPoint x: 463, endPoint y: 88, distance: 7.9
click at [463, 81] on div "**********" at bounding box center [526, 89] width 241 height 22
click at [464, 90] on span "Shuffle comment responses" at bounding box center [480, 89] width 93 height 12
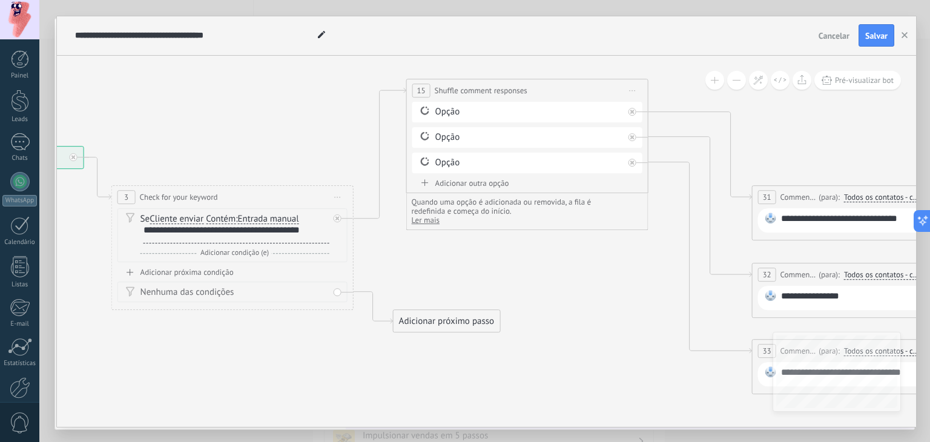
click at [463, 322] on div "Adicionar próximo passo" at bounding box center [447, 321] width 107 height 20
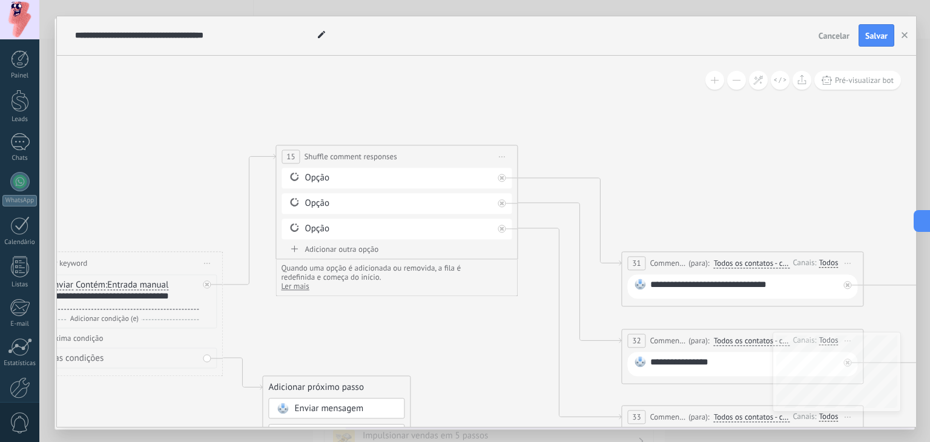
drag, startPoint x: 638, startPoint y: 282, endPoint x: 507, endPoint y: 378, distance: 162.3
click at [507, 378] on icon at bounding box center [747, 302] width 2399 height 920
click at [317, 174] on div "Opção" at bounding box center [399, 178] width 188 height 12
click at [279, 180] on div "**********" at bounding box center [396, 202] width 242 height 114
click at [284, 175] on span at bounding box center [294, 177] width 21 height 10
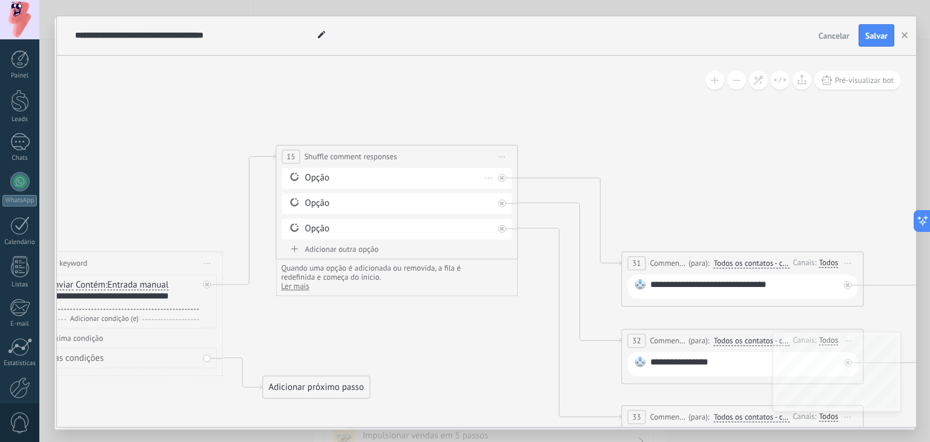
click at [295, 174] on icon at bounding box center [294, 177] width 11 height 12
click at [340, 173] on div "Opção" at bounding box center [399, 178] width 188 height 12
click at [334, 180] on div "Opção" at bounding box center [399, 178] width 188 height 12
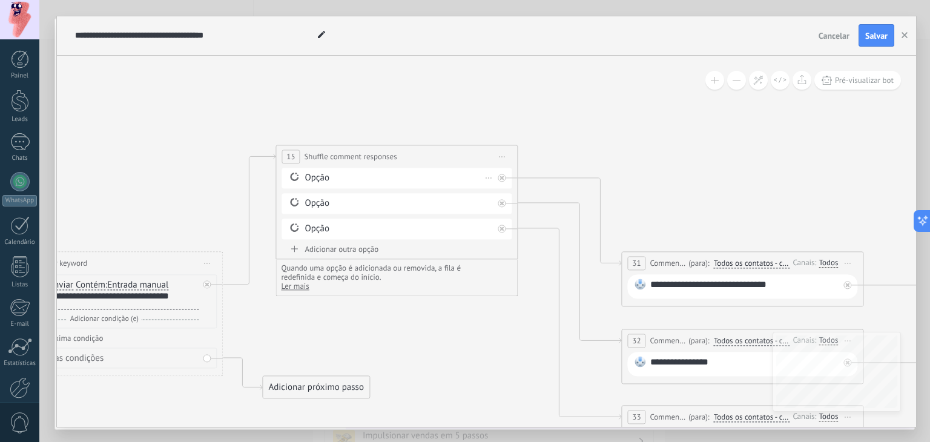
click at [334, 180] on div "Opção" at bounding box center [399, 178] width 188 height 12
click at [493, 175] on div "Excluir" at bounding box center [488, 178] width 13 height 18
click at [492, 177] on div "Excluir" at bounding box center [488, 178] width 13 height 18
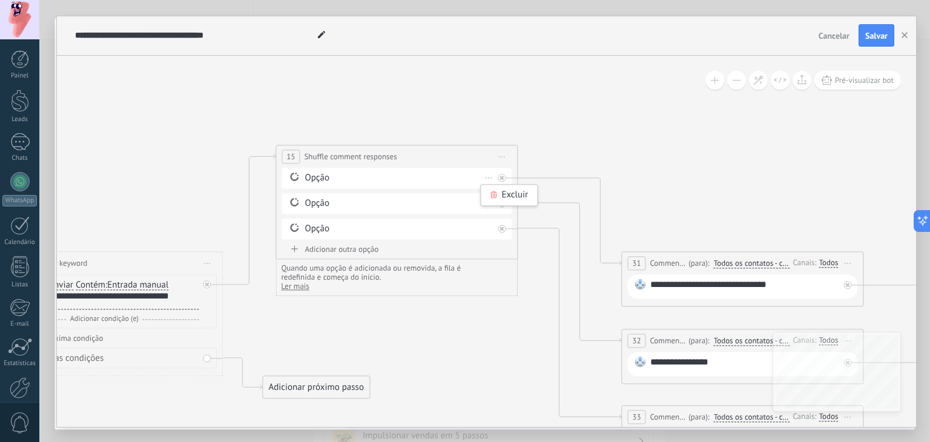
click at [492, 177] on div "Excluir" at bounding box center [488, 178] width 13 height 18
click at [366, 197] on div "Opção" at bounding box center [399, 203] width 188 height 12
drag, startPoint x: 360, startPoint y: 297, endPoint x: 371, endPoint y: 272, distance: 27.1
click at [361, 294] on icon at bounding box center [747, 302] width 2399 height 920
click at [371, 272] on span "Quando uma opção é adicionada ou removida, a fila é redefinida e começa do iníc…" at bounding box center [381, 269] width 199 height 18
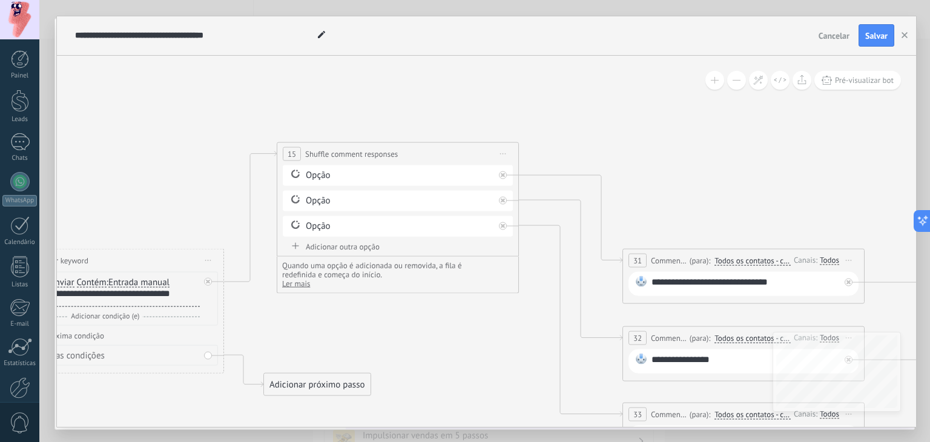
click at [371, 272] on span "Quando uma opção é adicionada ou removida, a fila é redefinida e começa do iníc…" at bounding box center [381, 269] width 199 height 18
click at [375, 291] on div "Quando uma opção é adicionada ou removida, a fila é redefinida e começa do iníc…" at bounding box center [398, 274] width 242 height 37
click at [331, 156] on span "Shuffle comment responses" at bounding box center [351, 154] width 93 height 12
click at [328, 169] on div "Opção" at bounding box center [400, 175] width 188 height 12
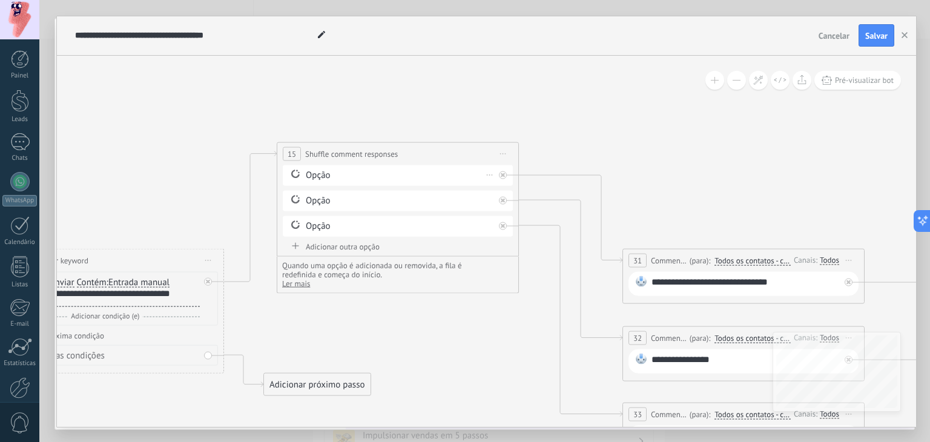
click at [328, 169] on div "Opção" at bounding box center [400, 175] width 188 height 12
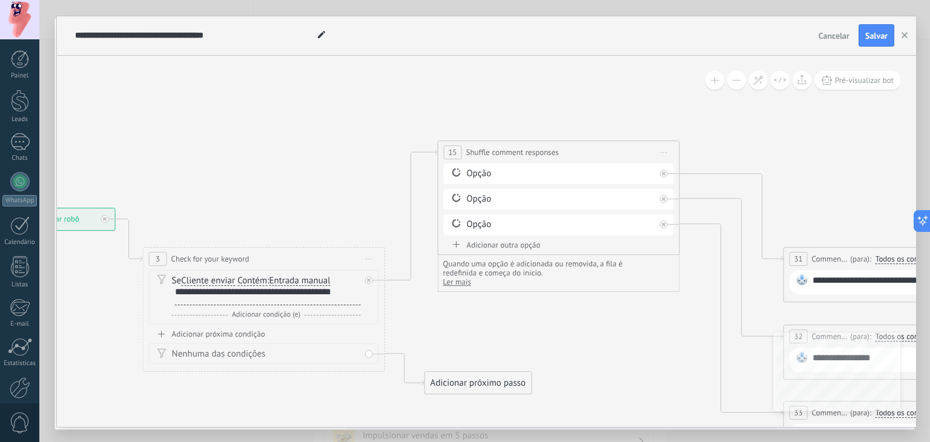
drag, startPoint x: 310, startPoint y: 325, endPoint x: 480, endPoint y: 312, distance: 170.6
click at [480, 312] on icon at bounding box center [909, 298] width 2399 height 920
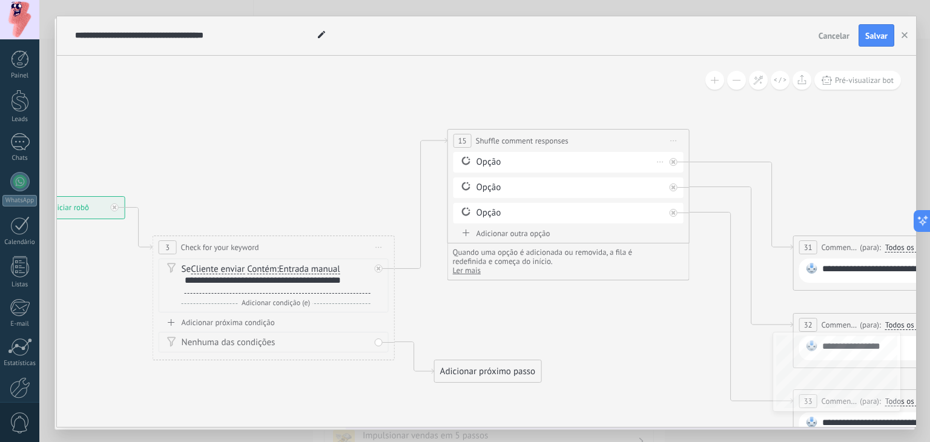
click at [467, 166] on div "Opção Excluir" at bounding box center [568, 162] width 230 height 21
click at [466, 158] on icon at bounding box center [466, 161] width 11 height 12
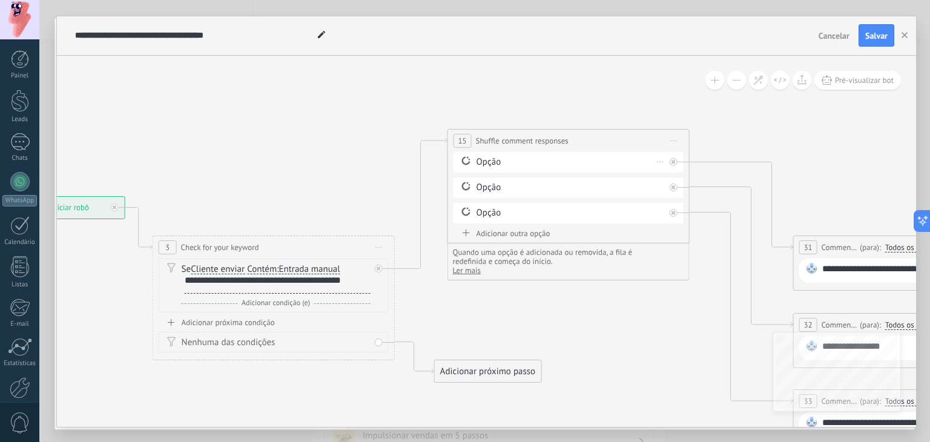
click at [466, 158] on icon at bounding box center [466, 161] width 11 height 12
click at [492, 158] on div "Opção" at bounding box center [571, 162] width 188 height 12
click at [492, 159] on div "Opção" at bounding box center [571, 162] width 188 height 12
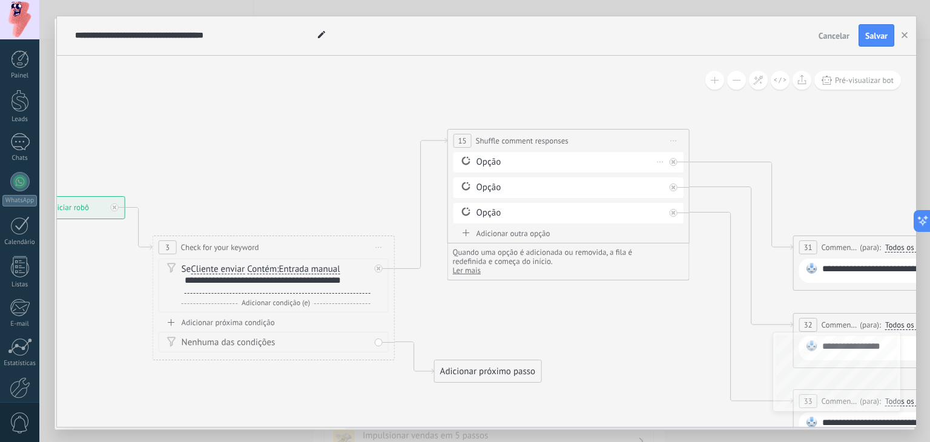
click at [492, 158] on div "Opção" at bounding box center [571, 162] width 188 height 12
click at [529, 191] on div "Opção" at bounding box center [571, 188] width 188 height 12
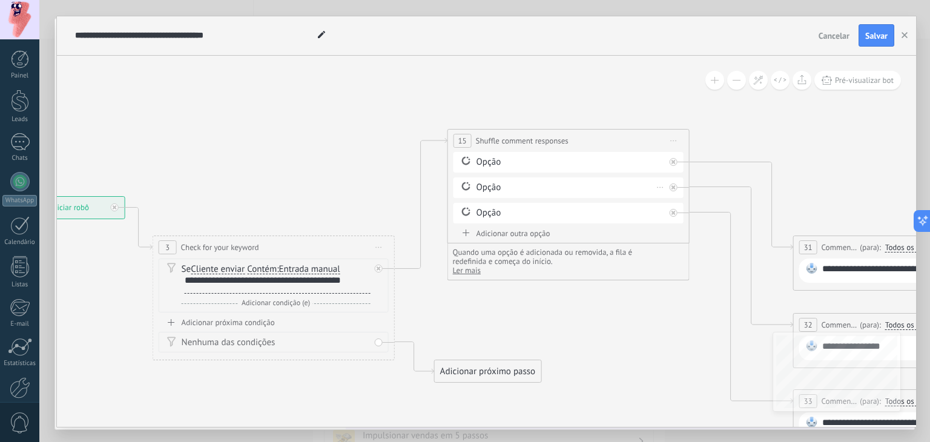
click at [529, 187] on div "Opção" at bounding box center [571, 188] width 188 height 12
click at [495, 188] on div "Opção" at bounding box center [571, 188] width 188 height 12
click at [482, 226] on div "Opção Opção Excluir" at bounding box center [568, 190] width 230 height 76
drag, startPoint x: 488, startPoint y: 206, endPoint x: 488, endPoint y: 219, distance: 12.7
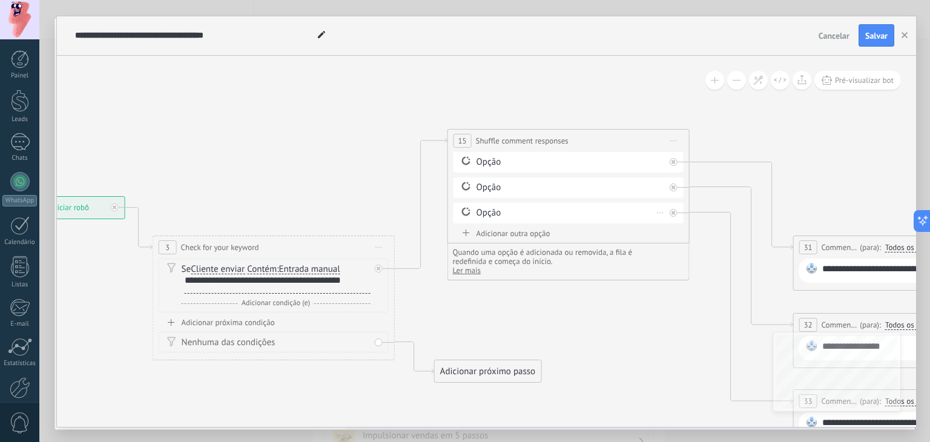
click at [488, 207] on div "Opção" at bounding box center [571, 213] width 188 height 12
click at [495, 229] on div "Adicionar outra opção" at bounding box center [568, 233] width 230 height 10
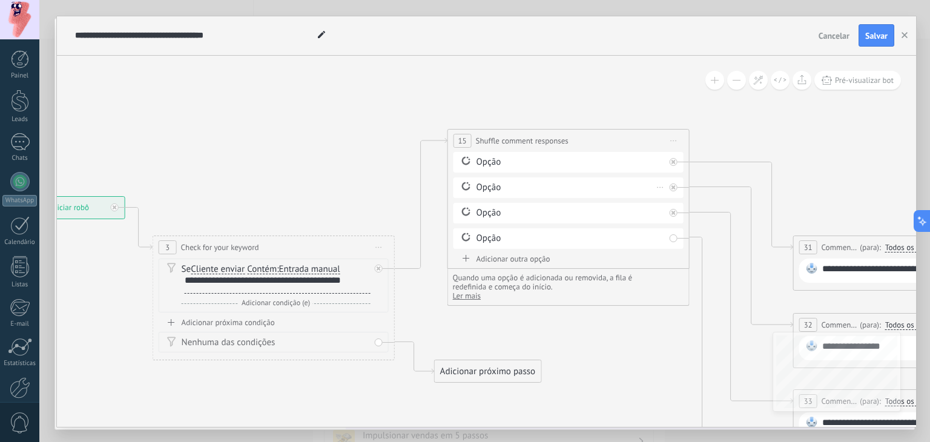
drag, startPoint x: 533, startPoint y: 168, endPoint x: 533, endPoint y: 185, distance: 17.0
click at [533, 171] on div "Opção Excluir" at bounding box center [568, 162] width 230 height 21
click at [534, 186] on div "Opção" at bounding box center [571, 188] width 188 height 12
click at [651, 160] on div "Opção" at bounding box center [571, 162] width 188 height 12
click at [660, 161] on icon at bounding box center [661, 161] width 6 height 1
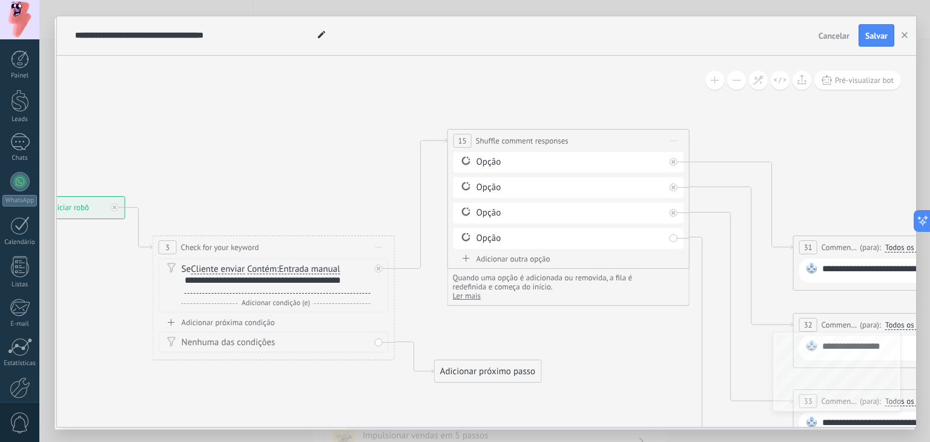
click at [620, 44] on div "**********" at bounding box center [443, 35] width 742 height 39
click at [438, 158] on icon at bounding box center [919, 300] width 2399 height 949
drag, startPoint x: 449, startPoint y: 159, endPoint x: 486, endPoint y: 158, distance: 36.9
click at [449, 159] on div "**********" at bounding box center [568, 199] width 242 height 140
click at [486, 158] on div "Opção" at bounding box center [571, 162] width 188 height 12
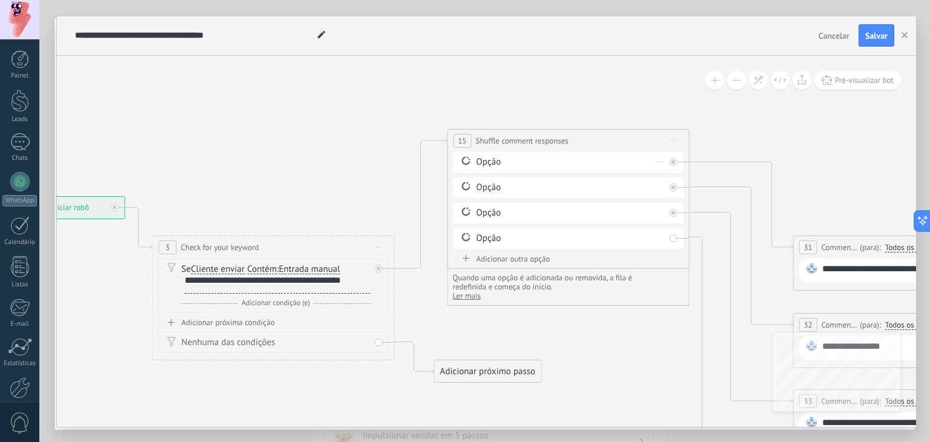
click at [486, 158] on div "Opção" at bounding box center [571, 162] width 188 height 12
click at [366, 136] on icon at bounding box center [919, 300] width 2399 height 949
click at [464, 242] on div "Opção Excluir" at bounding box center [568, 238] width 230 height 21
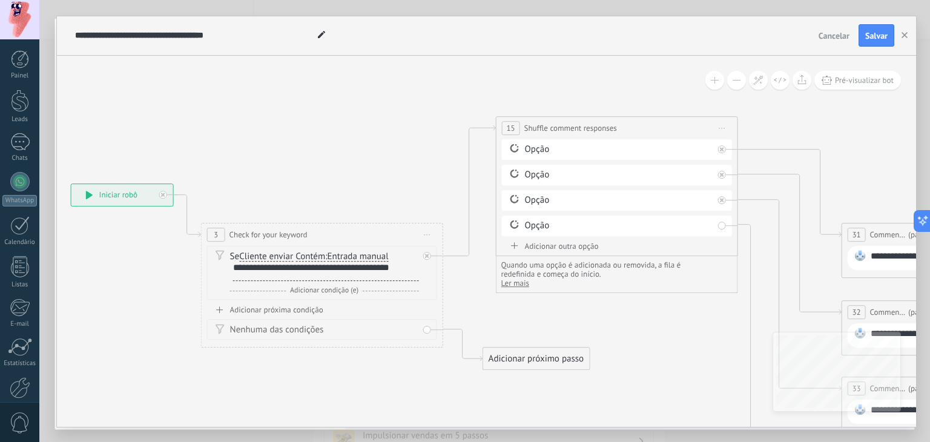
drag, startPoint x: 270, startPoint y: 168, endPoint x: 318, endPoint y: 142, distance: 55.3
click at [504, 202] on span at bounding box center [514, 199] width 21 height 10
click at [532, 198] on div "Opção" at bounding box center [619, 200] width 188 height 12
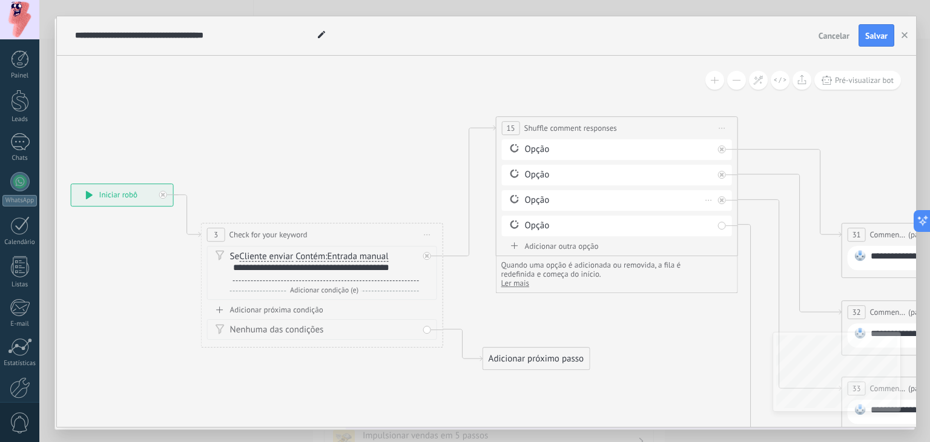
click at [532, 198] on div "Opção" at bounding box center [619, 200] width 188 height 12
click at [532, 197] on div "Opção" at bounding box center [619, 200] width 188 height 12
click at [502, 197] on div "Opção Excluir" at bounding box center [617, 200] width 230 height 21
click at [527, 198] on div "Opção" at bounding box center [619, 200] width 188 height 12
drag, startPoint x: 522, startPoint y: 199, endPoint x: 447, endPoint y: 167, distance: 81.6
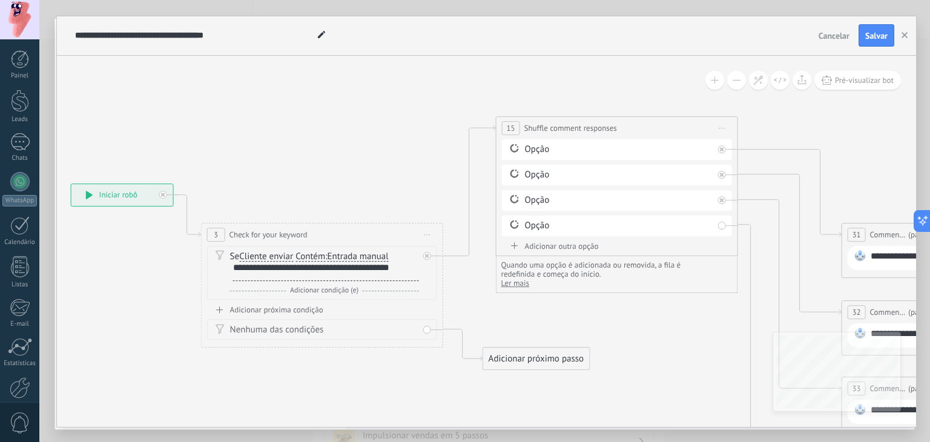
click at [553, 172] on div "Opção" at bounding box center [620, 176] width 188 height 12
click at [532, 173] on div "Opção" at bounding box center [620, 176] width 188 height 12
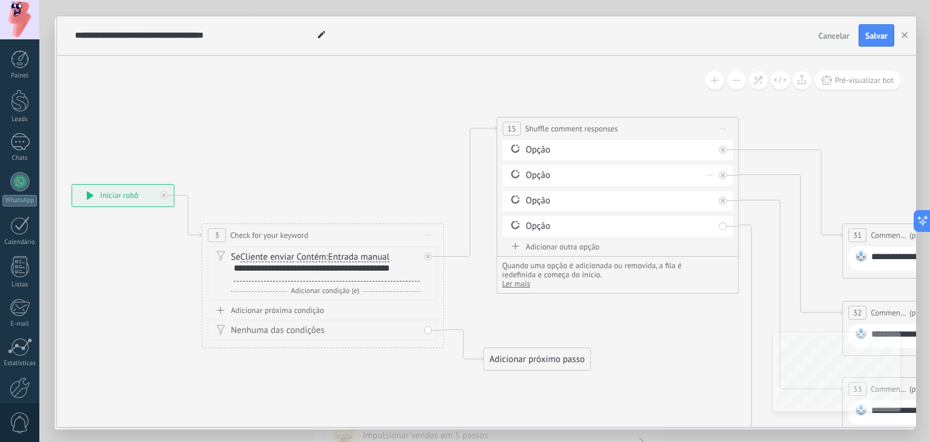
click at [532, 173] on div "Opção" at bounding box center [620, 176] width 188 height 12
click at [537, 156] on div "Opção Excluir" at bounding box center [618, 150] width 230 height 21
click at [538, 154] on div "Opção" at bounding box center [620, 150] width 188 height 12
click at [546, 180] on div "Opção" at bounding box center [620, 176] width 188 height 12
click at [697, 226] on div "Opção" at bounding box center [620, 226] width 188 height 12
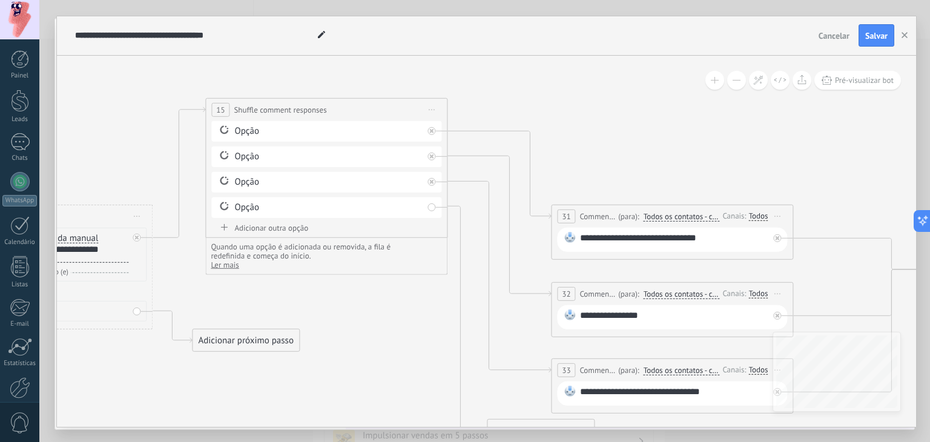
drag, startPoint x: 699, startPoint y: 360, endPoint x: 407, endPoint y: 341, distance: 291.8
click at [407, 341] on icon at bounding box center [676, 269] width 2399 height 949
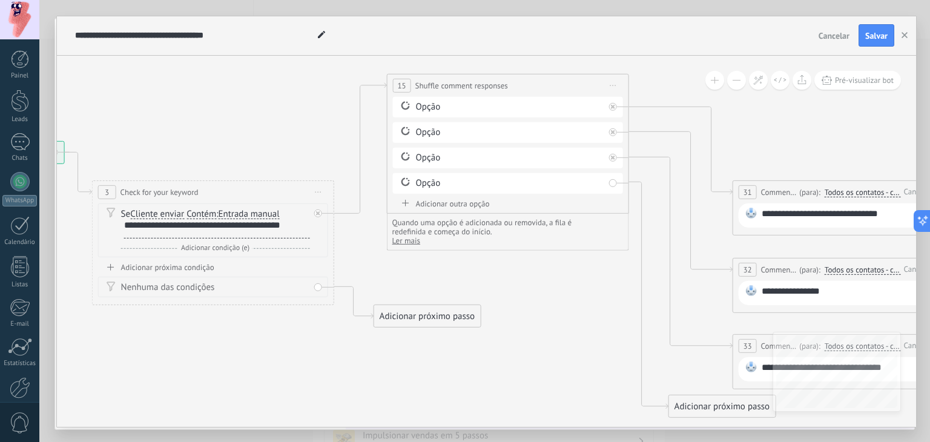
drag, startPoint x: 406, startPoint y: 341, endPoint x: 584, endPoint y: 317, distance: 179.6
click at [584, 317] on icon at bounding box center [858, 245] width 2399 height 949
click at [440, 101] on div "Opção" at bounding box center [512, 107] width 188 height 12
click at [429, 112] on div "Opção Excluir" at bounding box center [510, 106] width 230 height 21
click at [428, 110] on div "Opção" at bounding box center [512, 107] width 188 height 12
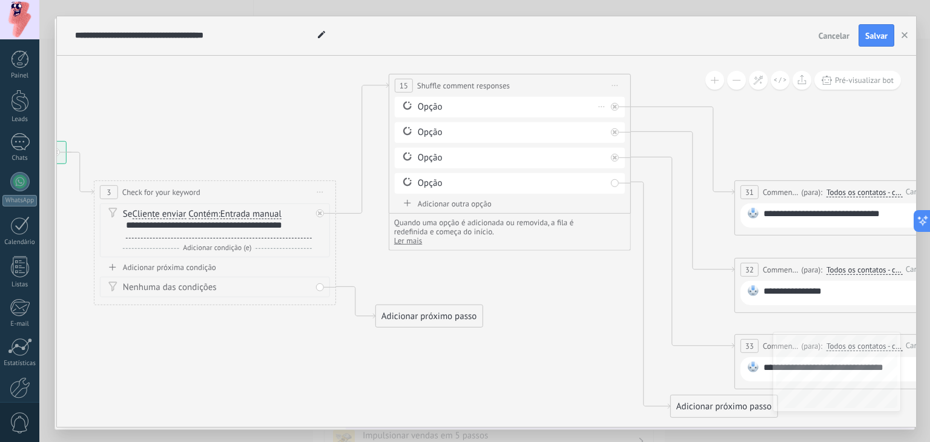
click at [428, 110] on div "Opção" at bounding box center [512, 107] width 188 height 12
click at [426, 110] on div "Opção" at bounding box center [512, 107] width 188 height 12
click at [424, 108] on div "Opção" at bounding box center [512, 107] width 188 height 12
click at [395, 106] on div "Opção Excluir" at bounding box center [510, 106] width 230 height 21
click at [404, 104] on icon at bounding box center [407, 106] width 8 height 8
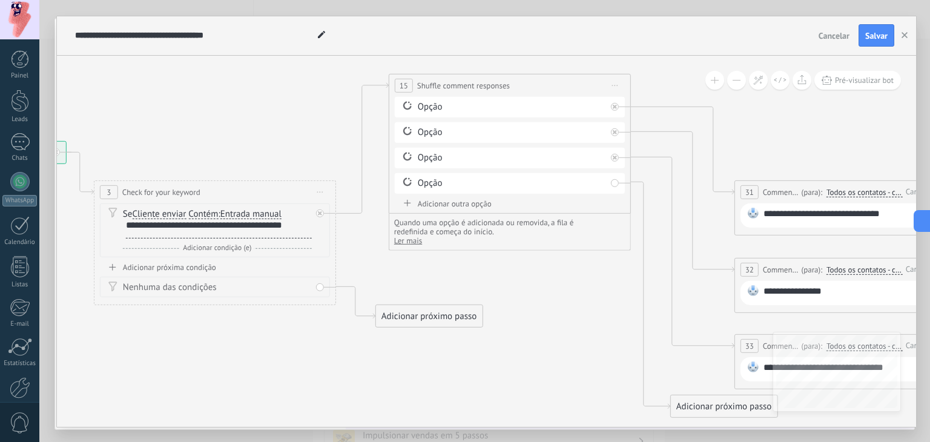
click at [402, 85] on span "15" at bounding box center [404, 86] width 8 height 10
click at [405, 96] on div "**********" at bounding box center [509, 85] width 241 height 22
click at [405, 101] on div "Opção Excluir" at bounding box center [512, 111] width 230 height 21
drag, startPoint x: 405, startPoint y: 101, endPoint x: 502, endPoint y: 136, distance: 103.3
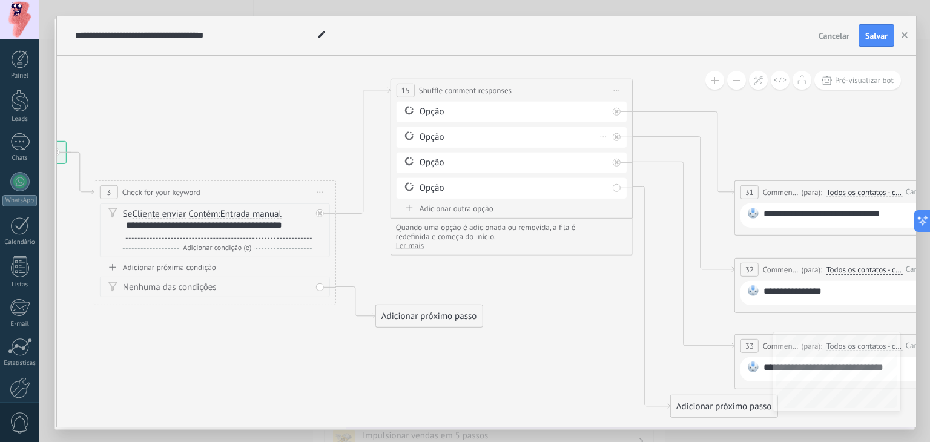
click at [502, 136] on div "Opção Excluir Opção" at bounding box center [512, 152] width 230 height 102
drag, startPoint x: 502, startPoint y: 137, endPoint x: 509, endPoint y: 194, distance: 57.9
click at [509, 194] on div "Opção Opção" at bounding box center [512, 152] width 230 height 102
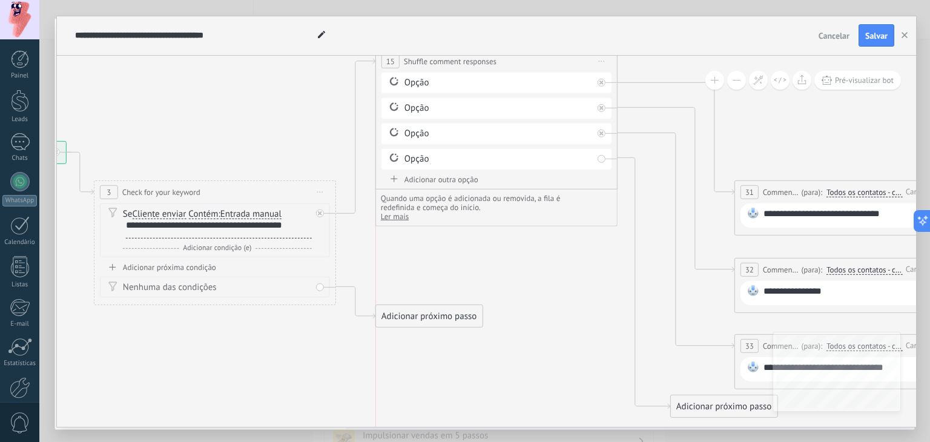
drag, startPoint x: 557, startPoint y: 124, endPoint x: 512, endPoint y: 67, distance: 72.4
click at [515, 63] on div "**********" at bounding box center [496, 61] width 241 height 22
click at [475, 87] on div "Opção" at bounding box center [492, 85] width 188 height 12
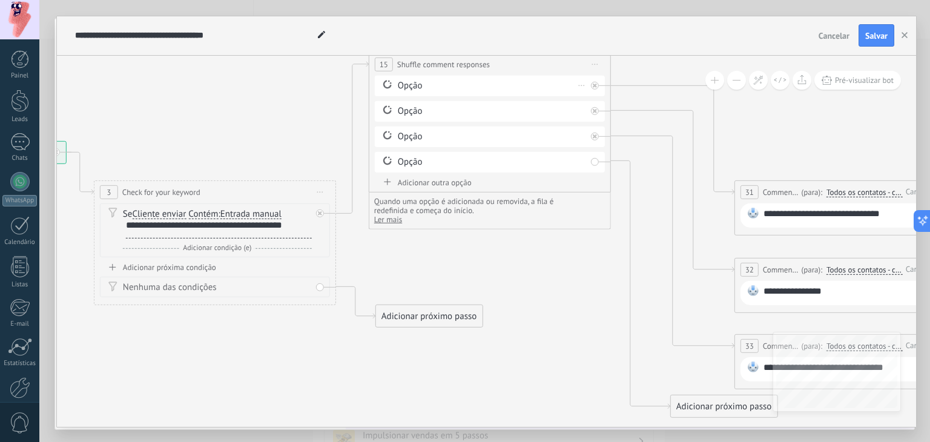
click at [420, 88] on div "Opção" at bounding box center [492, 85] width 188 height 12
click at [410, 87] on div "Opção" at bounding box center [492, 85] width 188 height 12
drag, startPoint x: 410, startPoint y: 87, endPoint x: 603, endPoint y: 87, distance: 193.1
click at [411, 87] on div "Opção" at bounding box center [492, 85] width 188 height 12
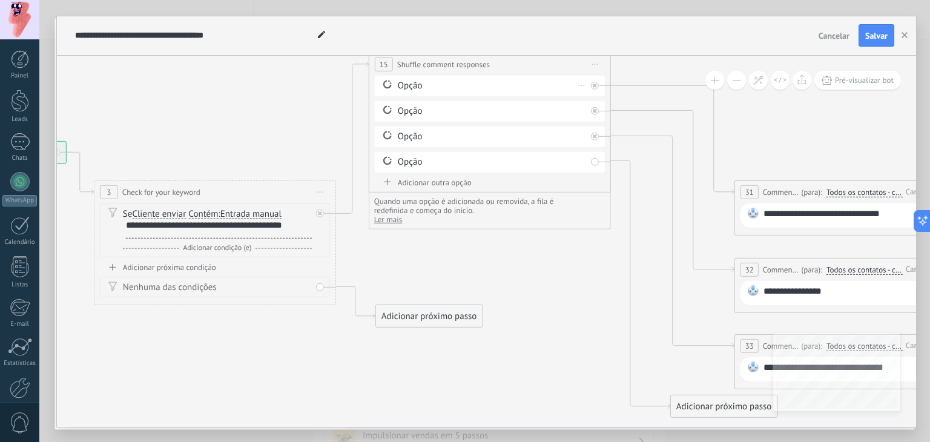
click at [585, 87] on div "Excluir" at bounding box center [581, 85] width 13 height 18
click at [310, 102] on icon at bounding box center [860, 234] width 2399 height 971
click at [582, 85] on icon at bounding box center [582, 85] width 6 height 1
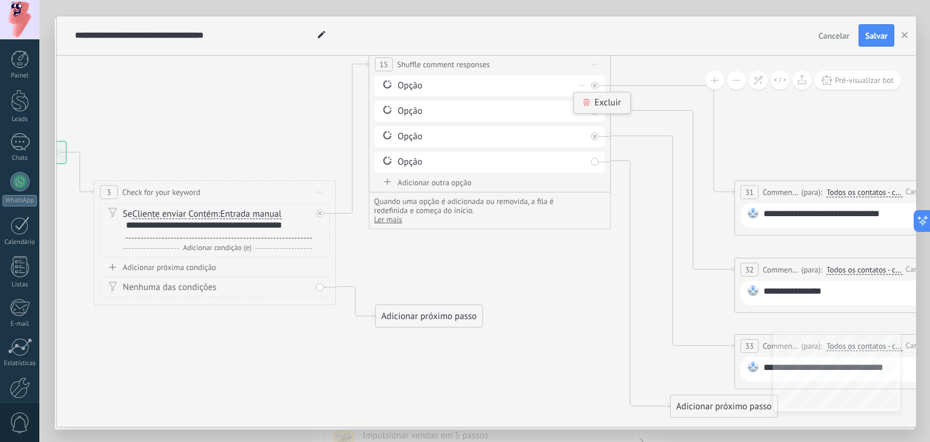
click at [591, 102] on div "Excluir" at bounding box center [602, 102] width 56 height 21
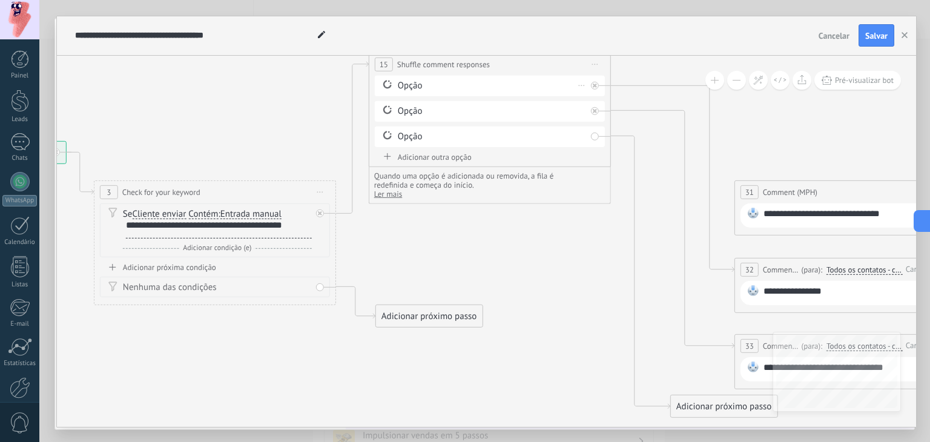
click at [404, 89] on div "Opção" at bounding box center [492, 85] width 188 height 12
click at [163, 228] on div "**********" at bounding box center [219, 229] width 186 height 19
drag, startPoint x: 155, startPoint y: 234, endPoint x: 119, endPoint y: 223, distance: 38.1
click at [119, 223] on div "Se Cliente enviar Cliente enviar Emoção da conversa Comentário do cliente Clien…" at bounding box center [215, 230] width 230 height 54
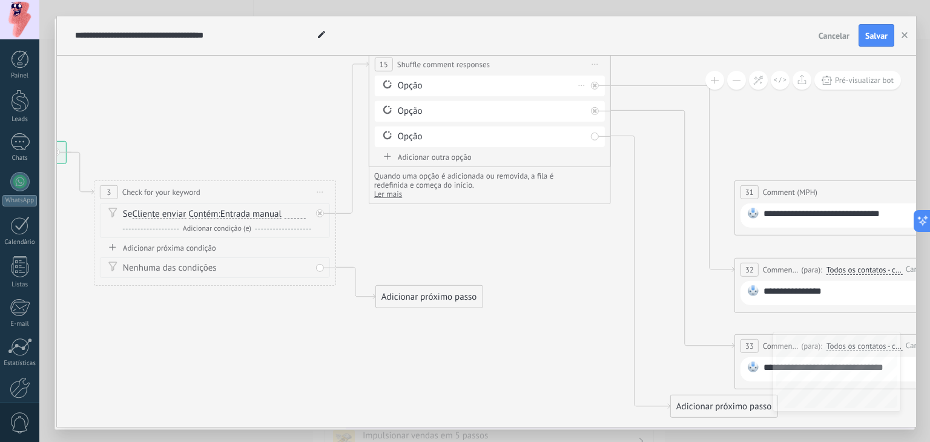
click at [421, 90] on div "Opção" at bounding box center [492, 85] width 188 height 12
click at [487, 254] on icon at bounding box center [860, 234] width 2399 height 971
click at [412, 298] on div "Adicionar próximo passo" at bounding box center [429, 296] width 107 height 20
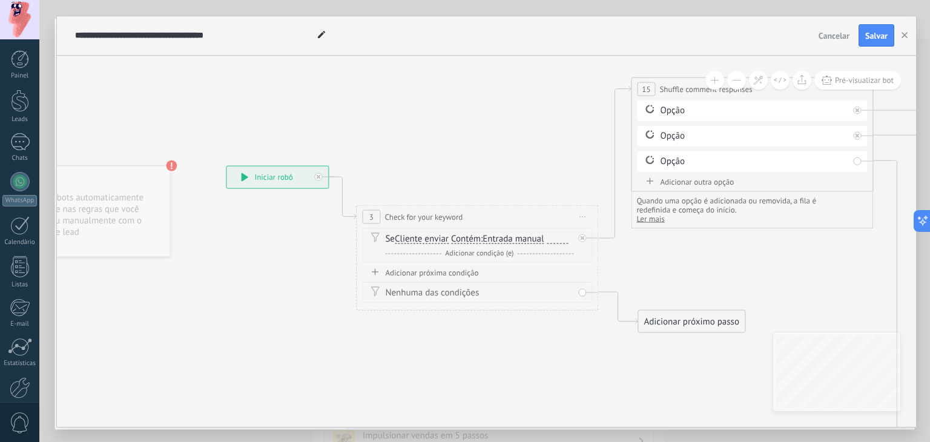
drag, startPoint x: 257, startPoint y: 349, endPoint x: 518, endPoint y: 341, distance: 261.7
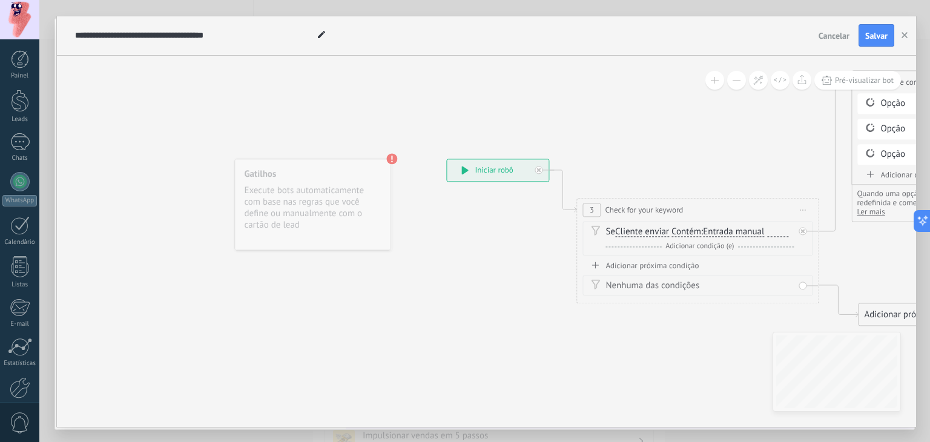
drag, startPoint x: 298, startPoint y: 359, endPoint x: 519, endPoint y: 352, distance: 220.5
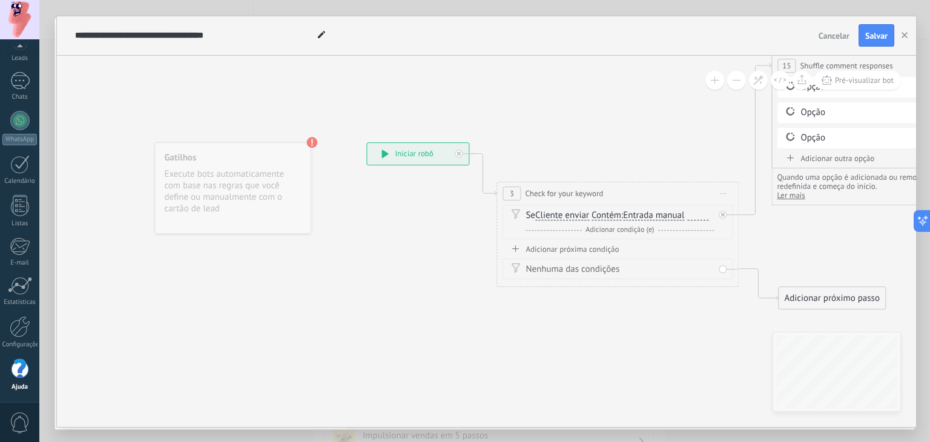
drag, startPoint x: 486, startPoint y: 347, endPoint x: 407, endPoint y: 331, distance: 80.4
click at [458, 153] on icon at bounding box center [459, 153] width 4 height 4
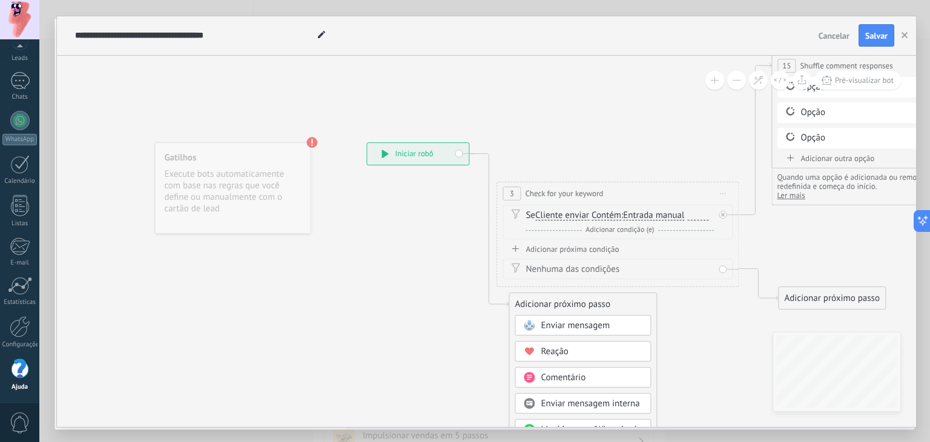
click at [399, 157] on div "**********" at bounding box center [418, 154] width 102 height 22
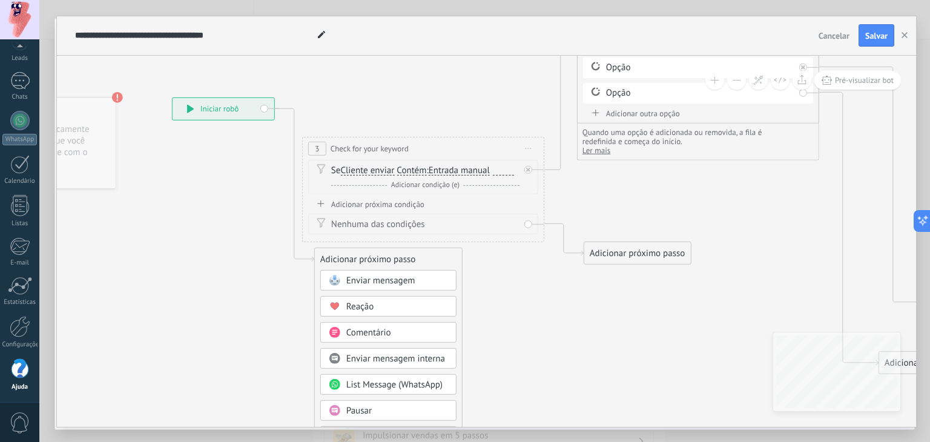
drag, startPoint x: 356, startPoint y: 355, endPoint x: 154, endPoint y: 360, distance: 202.3
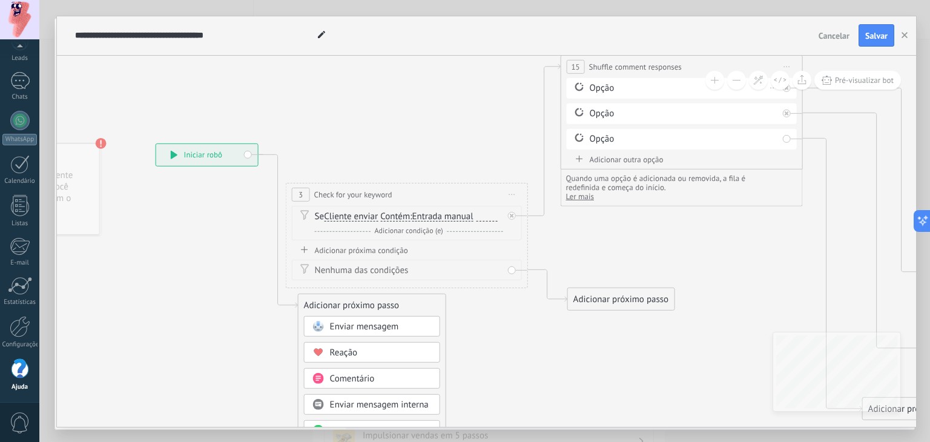
click at [618, 89] on div "Opção" at bounding box center [684, 88] width 188 height 12
click at [608, 86] on div "Opção" at bounding box center [684, 88] width 188 height 12
click at [607, 86] on div "Opção" at bounding box center [684, 88] width 188 height 12
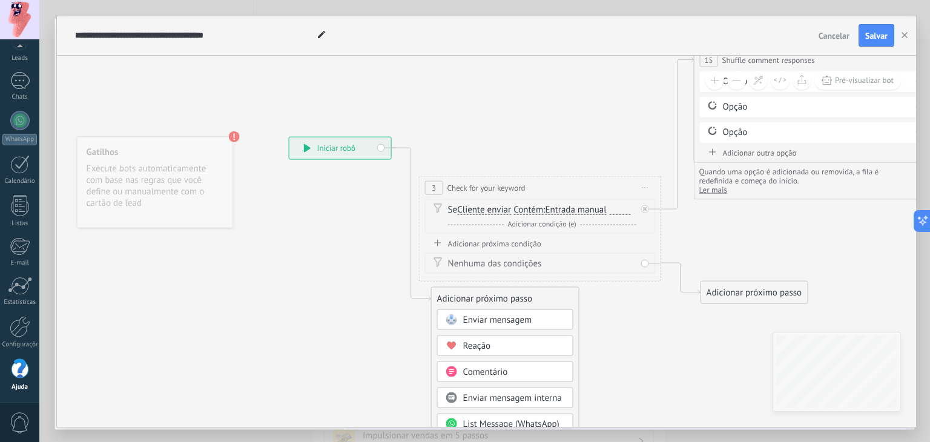
drag, startPoint x: 239, startPoint y: 263, endPoint x: 379, endPoint y: 256, distance: 140.7
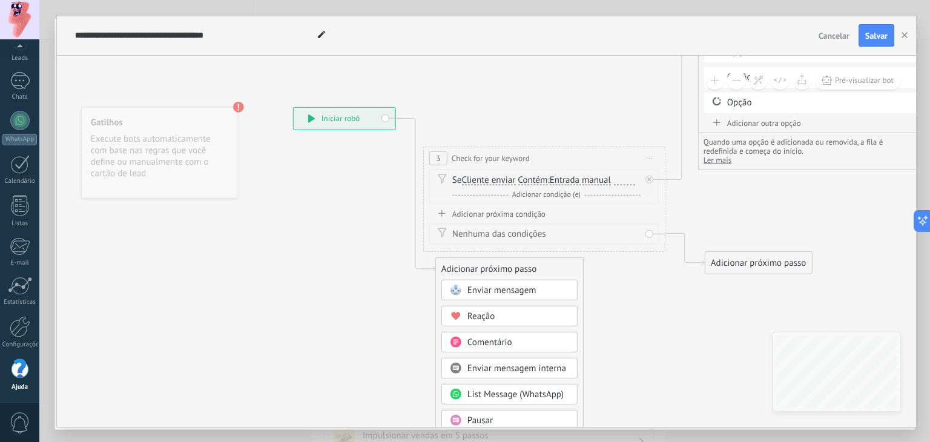
drag, startPoint x: 258, startPoint y: 272, endPoint x: 235, endPoint y: 270, distance: 23.1
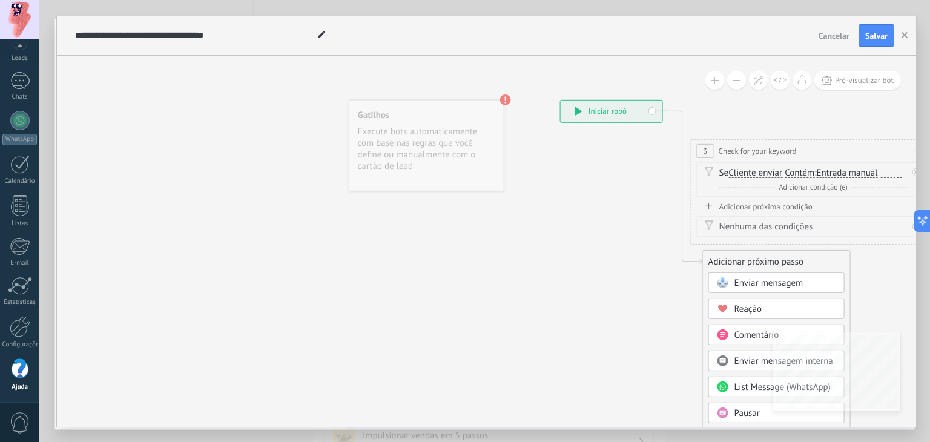
drag, startPoint x: 390, startPoint y: 291, endPoint x: 503, endPoint y: 286, distance: 112.7
click at [457, 119] on div "Gatilhos Execute bots automaticamente com base nas regras que você define ou ma…" at bounding box center [430, 144] width 156 height 91
click at [510, 100] on use at bounding box center [509, 98] width 11 height 11
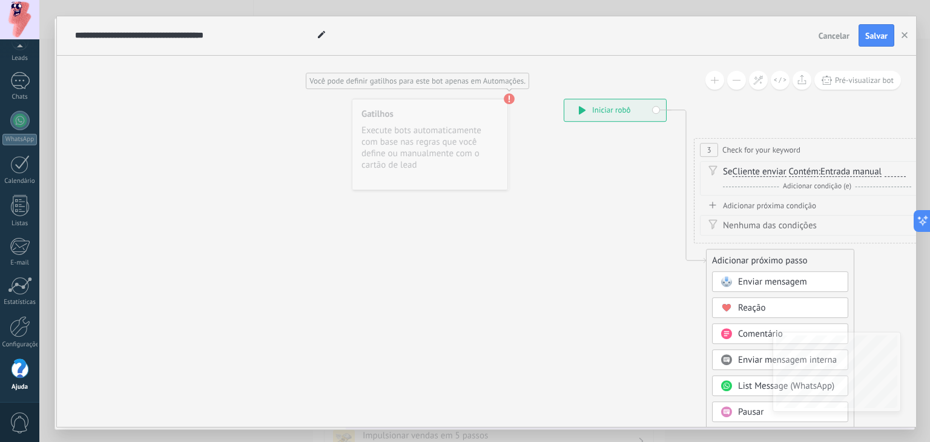
click at [510, 100] on use at bounding box center [509, 98] width 11 height 11
click at [459, 139] on div "Gatilhos Execute bots automaticamente com base nas regras que você define ou ma…" at bounding box center [430, 144] width 156 height 91
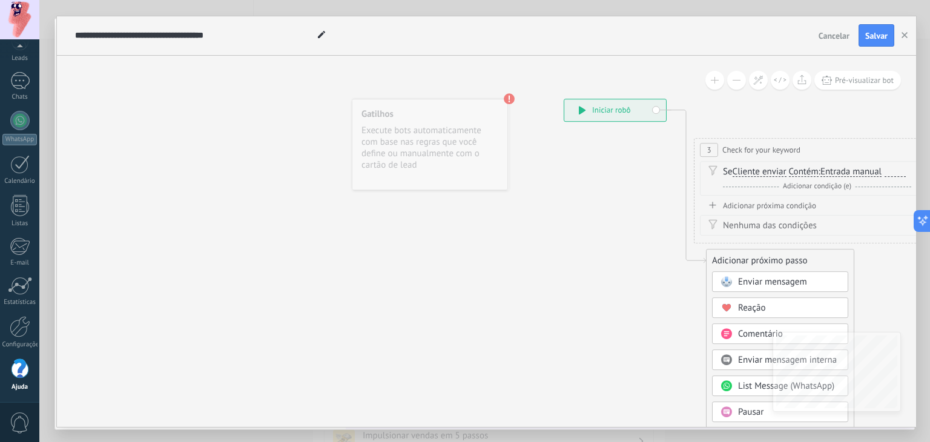
click at [459, 139] on div "Gatilhos Execute bots automaticamente com base nas regras que você define ou ma…" at bounding box center [430, 144] width 156 height 91
click at [459, 140] on div "Gatilhos Execute bots automaticamente com base nas regras que você define ou ma…" at bounding box center [430, 144] width 156 height 91
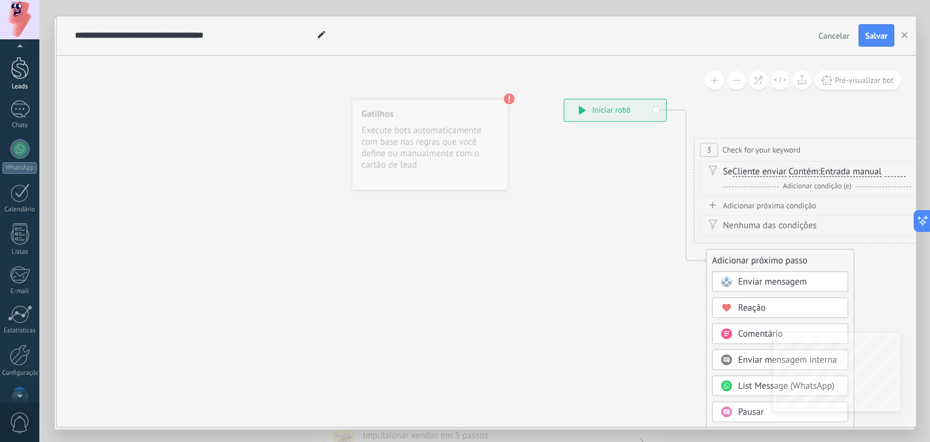
scroll to position [0, 0]
click at [24, 62] on div at bounding box center [20, 59] width 18 height 18
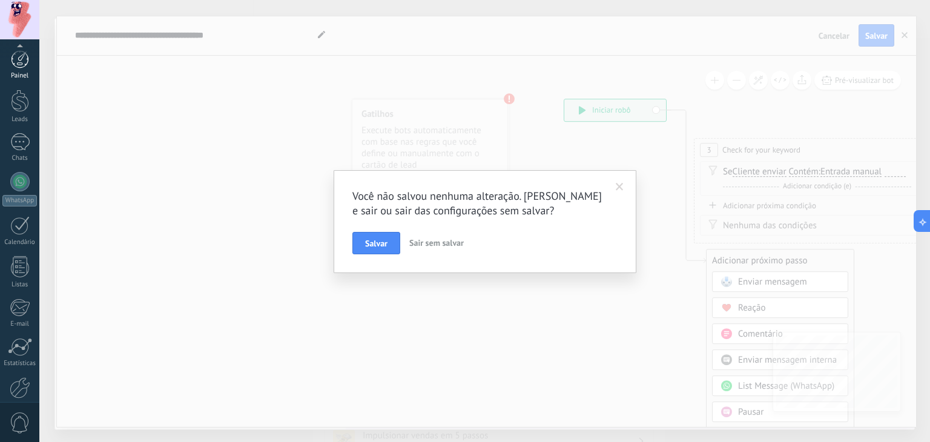
scroll to position [61, 0]
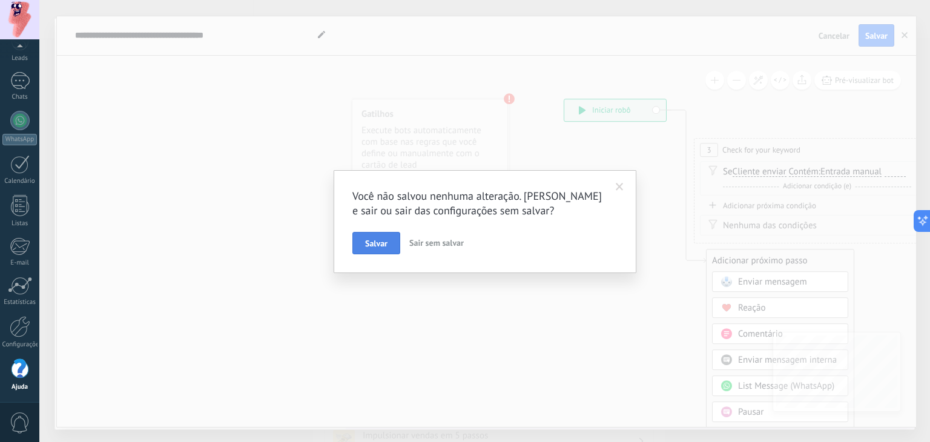
click at [362, 240] on button "Salvar" at bounding box center [376, 243] width 48 height 23
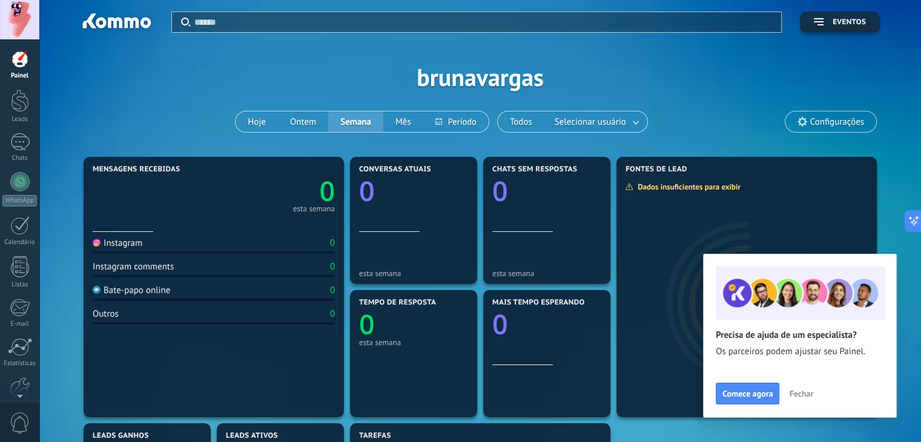
click at [797, 396] on span "Fechar" at bounding box center [801, 393] width 24 height 8
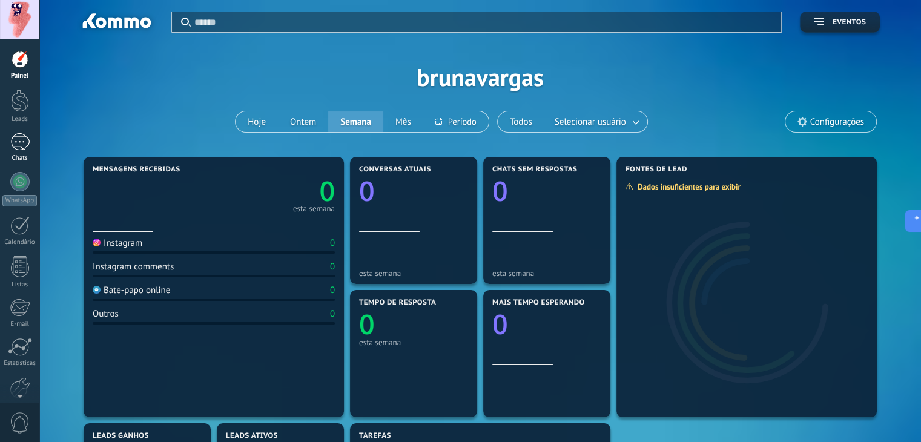
click at [29, 151] on link "Chats" at bounding box center [19, 147] width 39 height 29
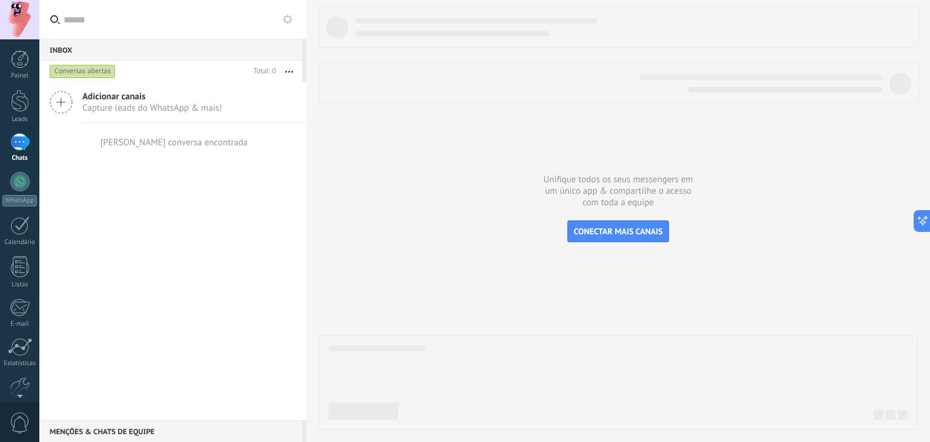
click at [92, 68] on div "Conversas abertas" at bounding box center [83, 71] width 66 height 15
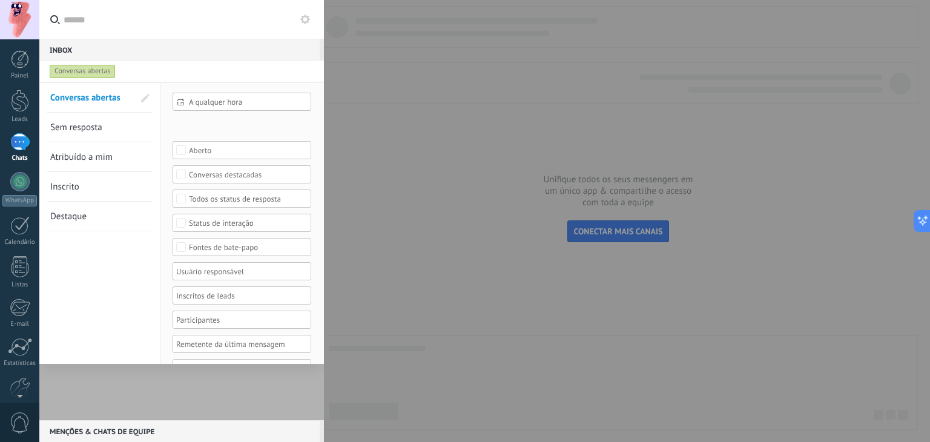
click at [463, 196] on div at bounding box center [465, 221] width 930 height 442
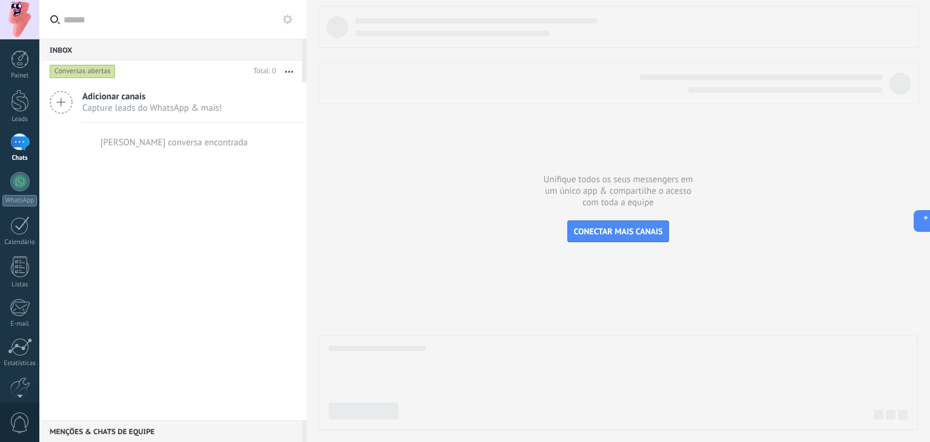
click at [417, 187] on div at bounding box center [617, 218] width 599 height 424
drag, startPoint x: 544, startPoint y: 320, endPoint x: 421, endPoint y: 300, distance: 124.6
click at [425, 300] on div at bounding box center [617, 218] width 599 height 424
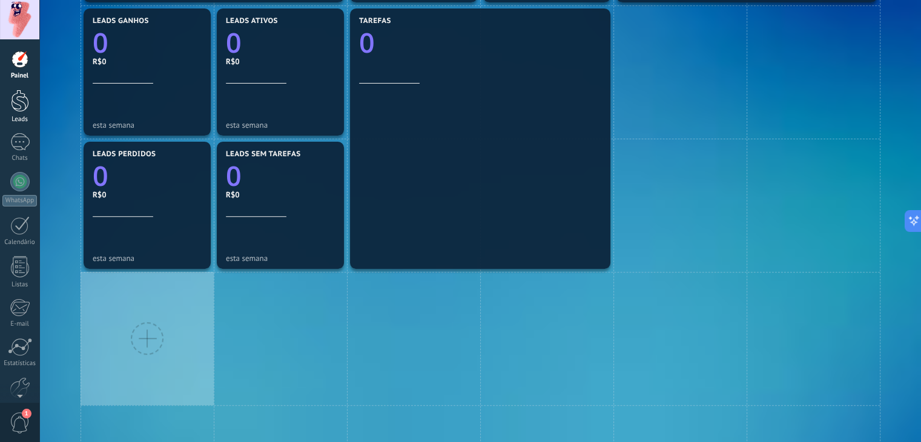
click at [24, 102] on div at bounding box center [20, 101] width 18 height 22
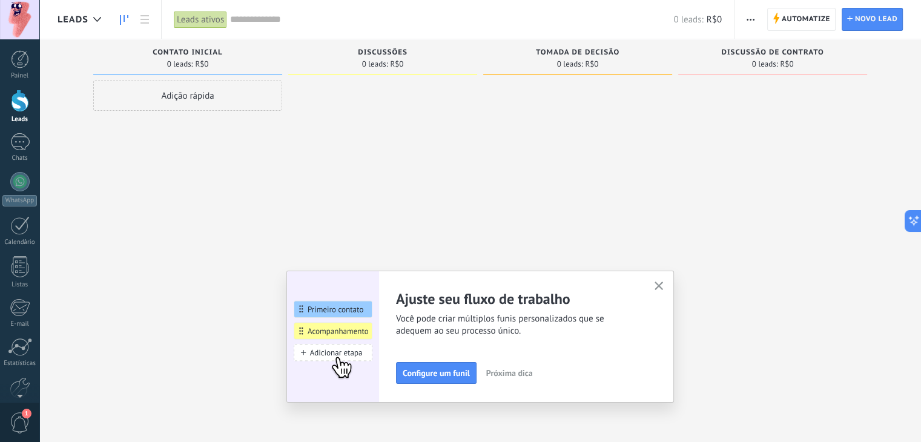
click at [664, 289] on span "button" at bounding box center [659, 287] width 9 height 10
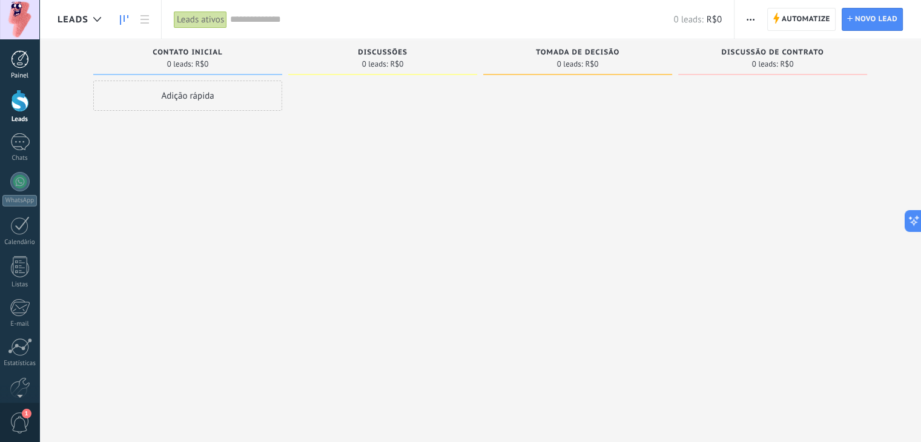
click at [18, 55] on div at bounding box center [20, 59] width 18 height 18
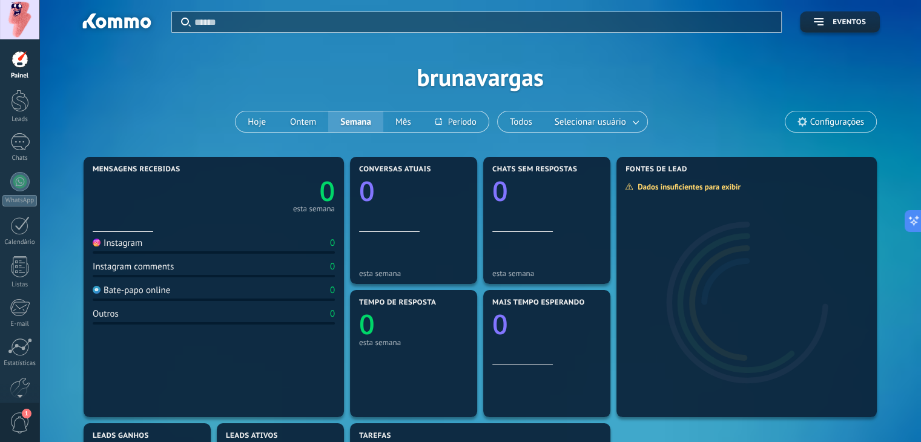
click at [855, 117] on span "Configurações" at bounding box center [837, 122] width 54 height 10
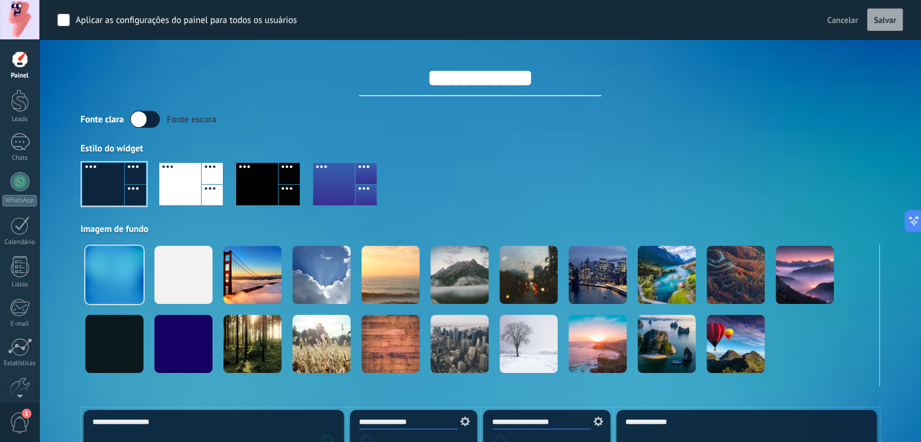
click at [868, 18] on button "Salvar" at bounding box center [885, 19] width 36 height 23
click at [0, 177] on link "WhatsApp" at bounding box center [19, 189] width 39 height 35
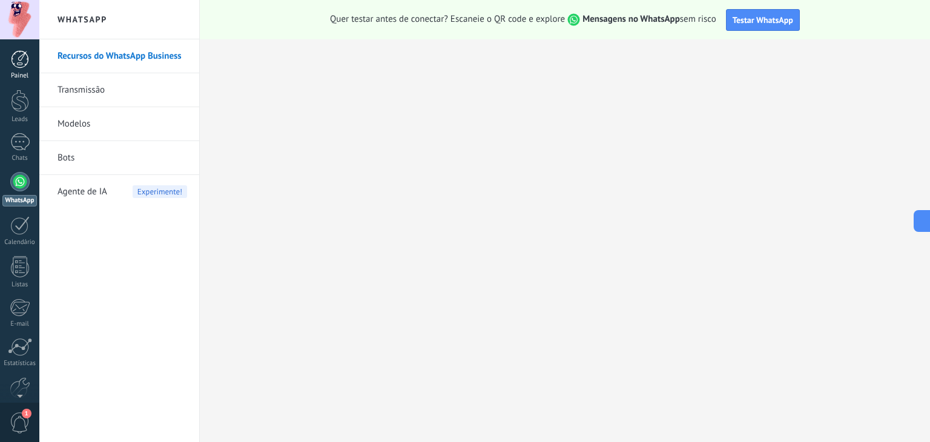
click at [18, 62] on div at bounding box center [20, 59] width 18 height 18
